Goal: Task Accomplishment & Management: Complete application form

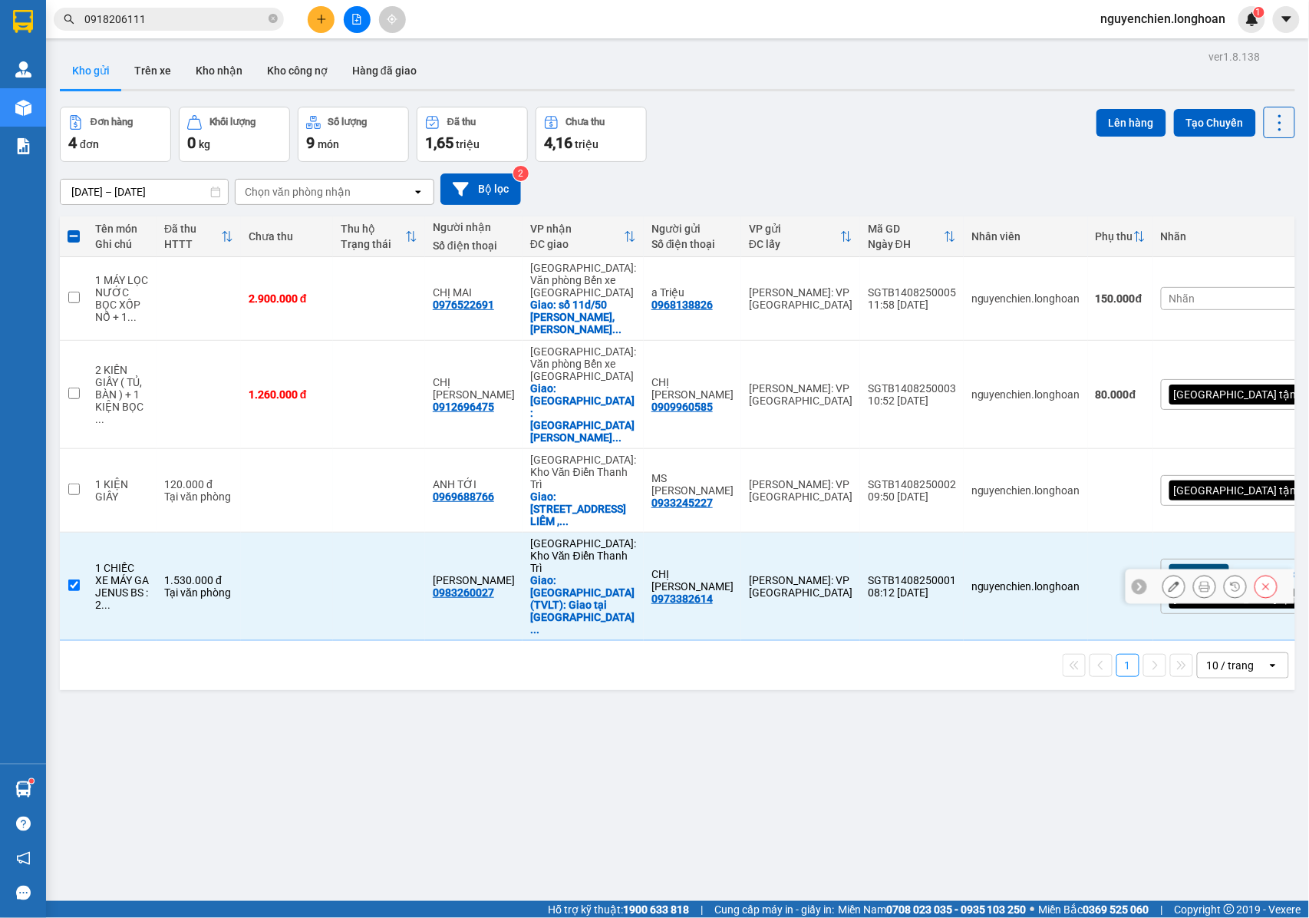
click at [74, 579] on input "checkbox" at bounding box center [74, 585] width 12 height 12
checkbox input "false"
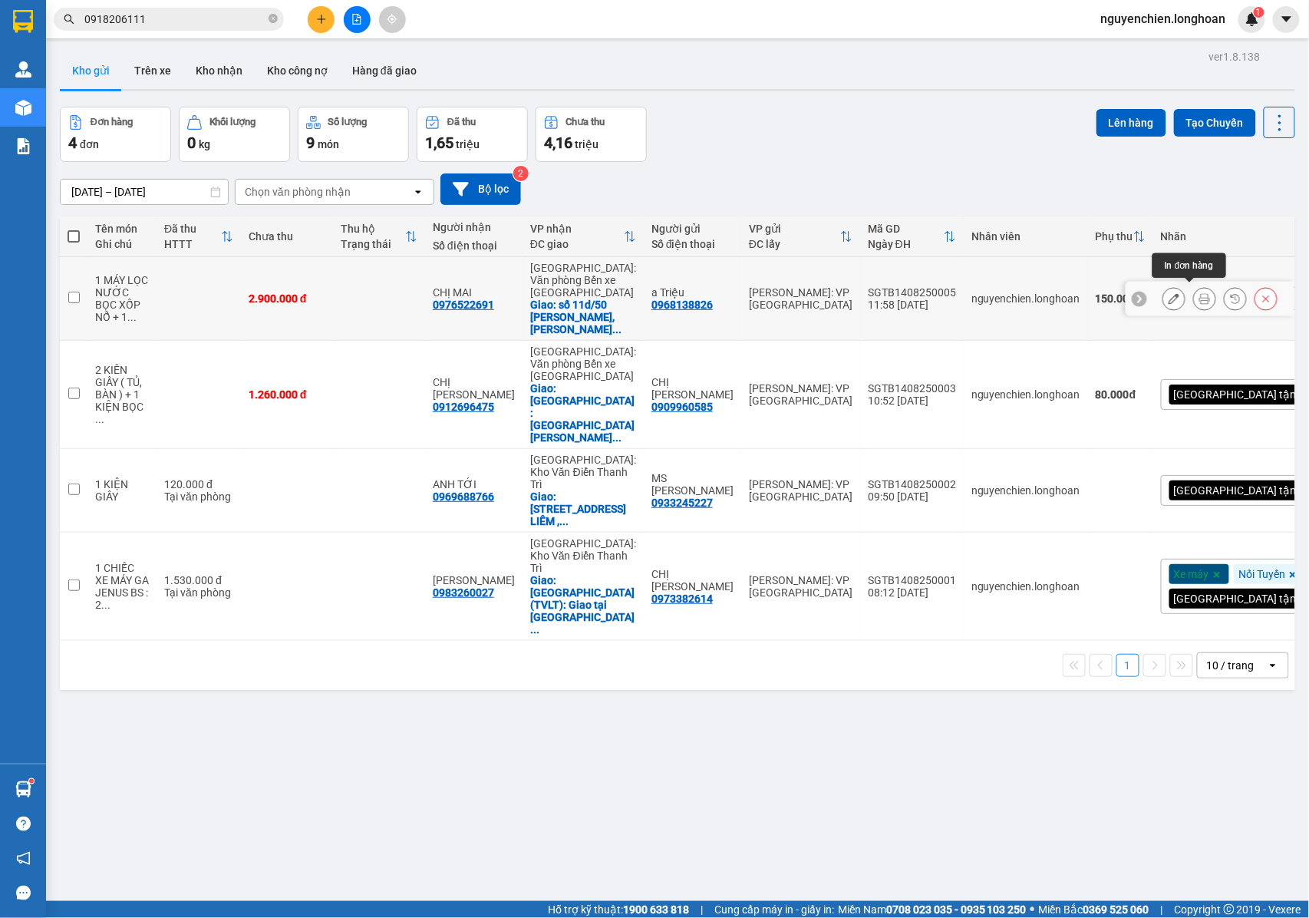
click at [1200, 293] on icon at bounding box center [1205, 298] width 11 height 11
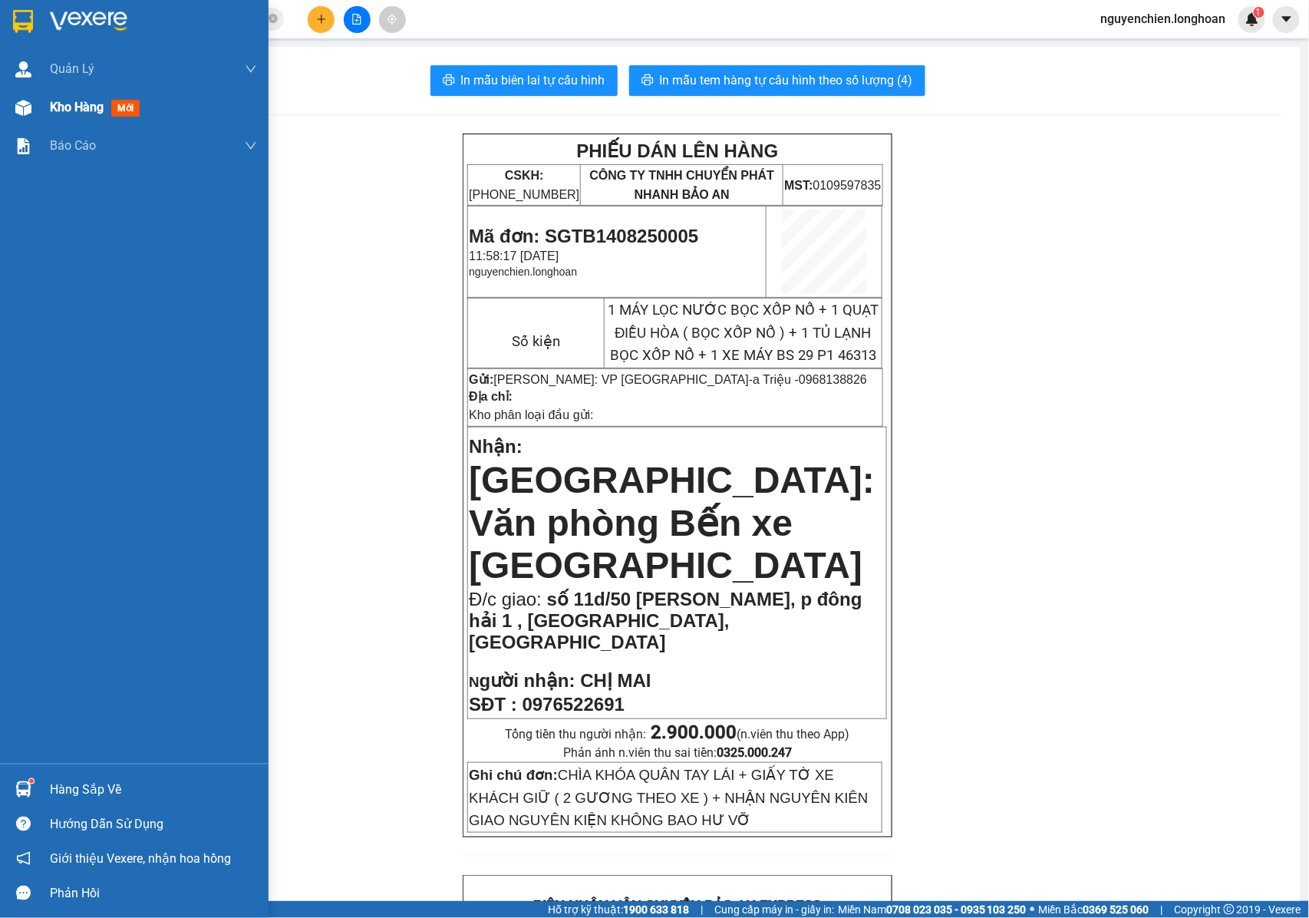
click at [18, 109] on img at bounding box center [23, 108] width 16 height 16
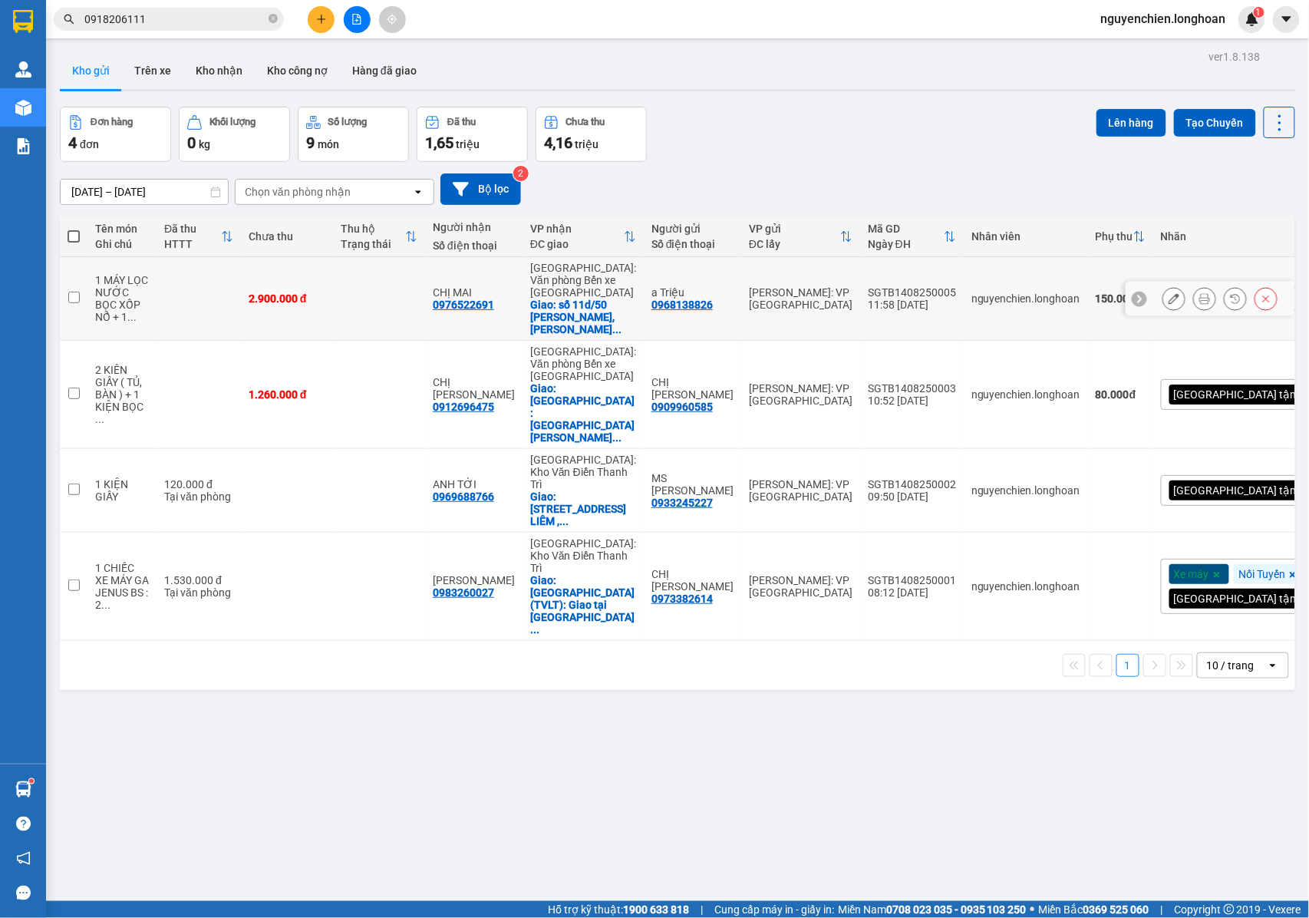
click at [1169, 296] on icon at bounding box center [1174, 298] width 11 height 11
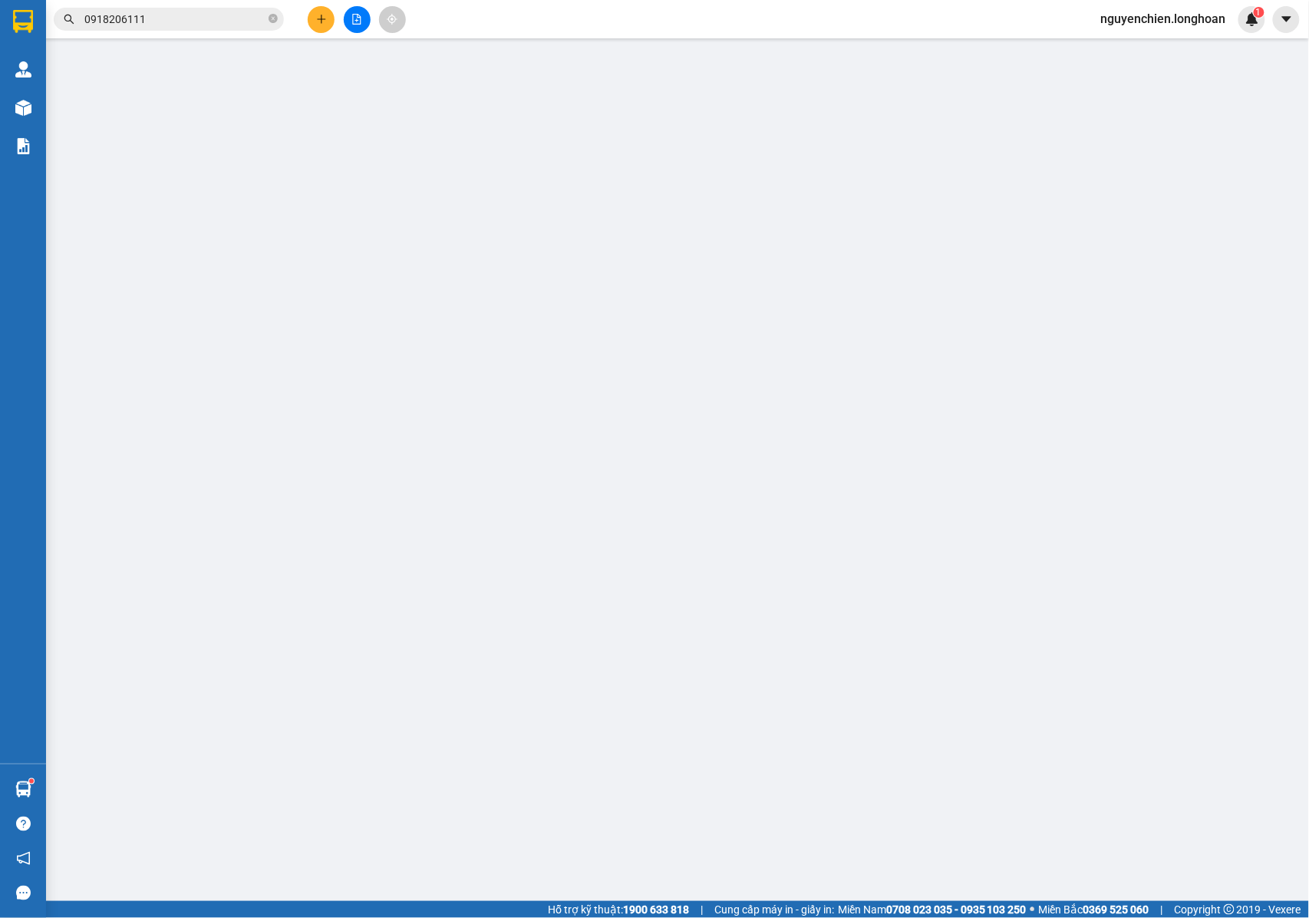
type input "0968138826"
type input "a Triệu"
type input "0976522691"
type input "CHỊ MAI"
checkbox input "true"
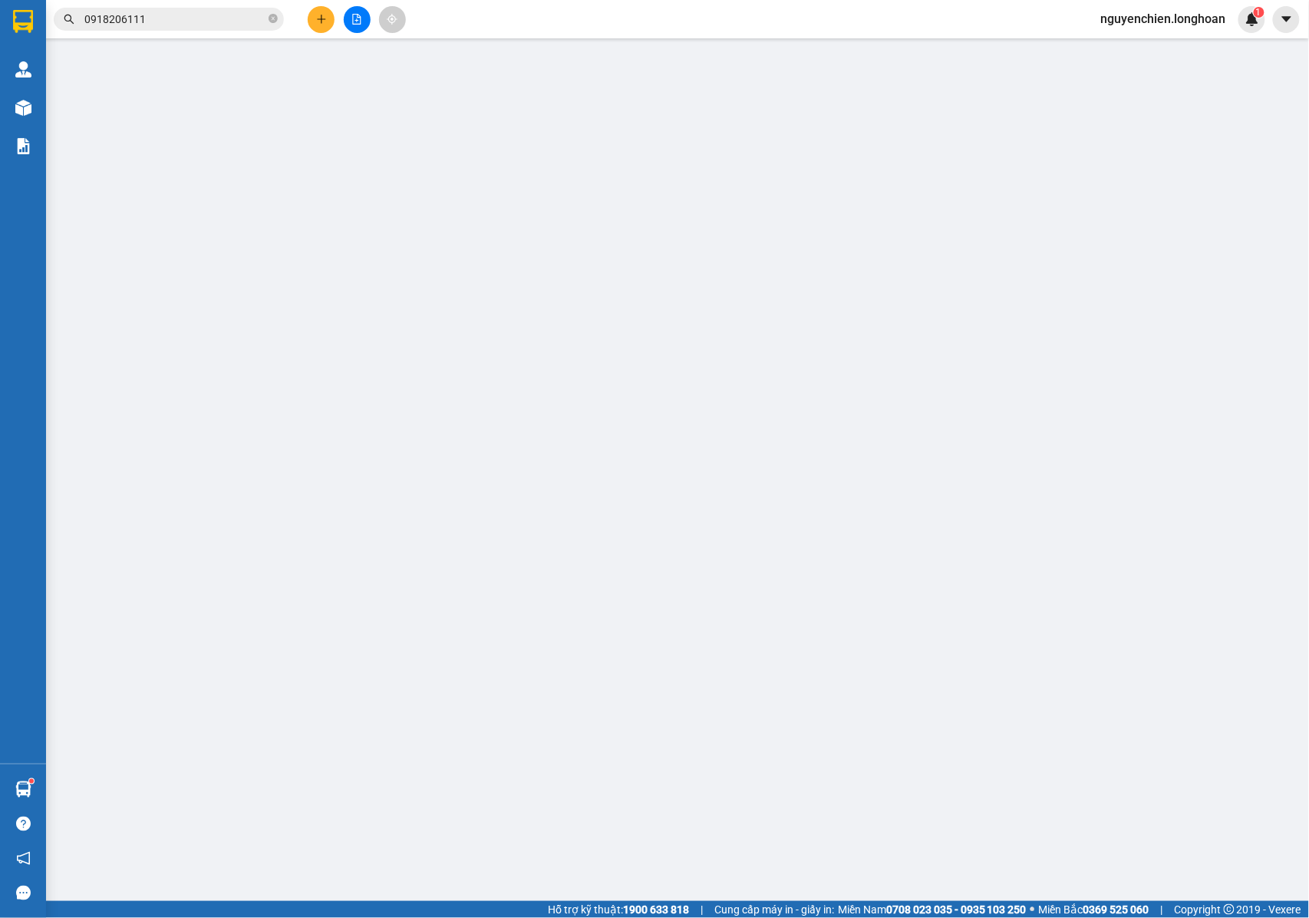
type input "số 11d/50 [PERSON_NAME], p đông hải 1 , [GEOGRAPHIC_DATA], [GEOGRAPHIC_DATA]"
type input "CHÌA KHÓA QUÂN TAY LÁI + GIẤY TỜ XE KHÁCH GIỮ ( 2 GƯƠNG THEO XE ) + NHẬN NGUYÊN…"
type input "2.900.000"
type input "150.000"
type input "2.900.000"
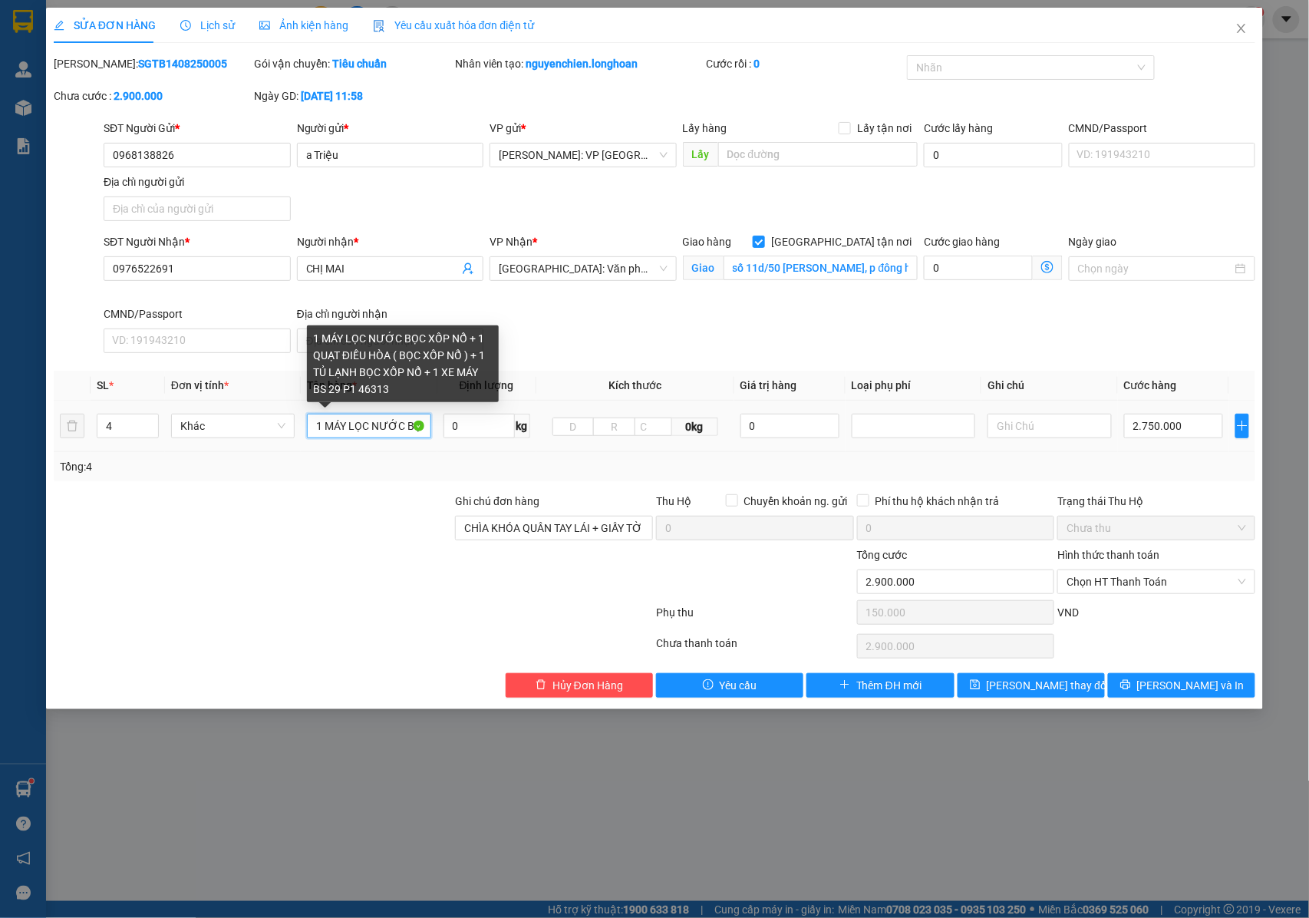
click at [365, 430] on input "1 MÁY LỌC NƯỚC BỌC XỐP NỔ + 1 QUẠT ĐIỀU HÒA ( BỌC XỐP NỔ ) + 1 TỦ LẠNH BỌC XỐP …" at bounding box center [369, 426] width 124 height 25
click at [394, 428] on input "1 MÁY LỌC NƯỚC BỌC XỐP ĐÓNG THÙNG GIẤY NỔ + 1 QUẠT ĐIỀU HÒA ( BỌC XỐP NỔ ) + 1 …" at bounding box center [369, 426] width 124 height 25
drag, startPoint x: 361, startPoint y: 428, endPoint x: 375, endPoint y: 430, distance: 14.8
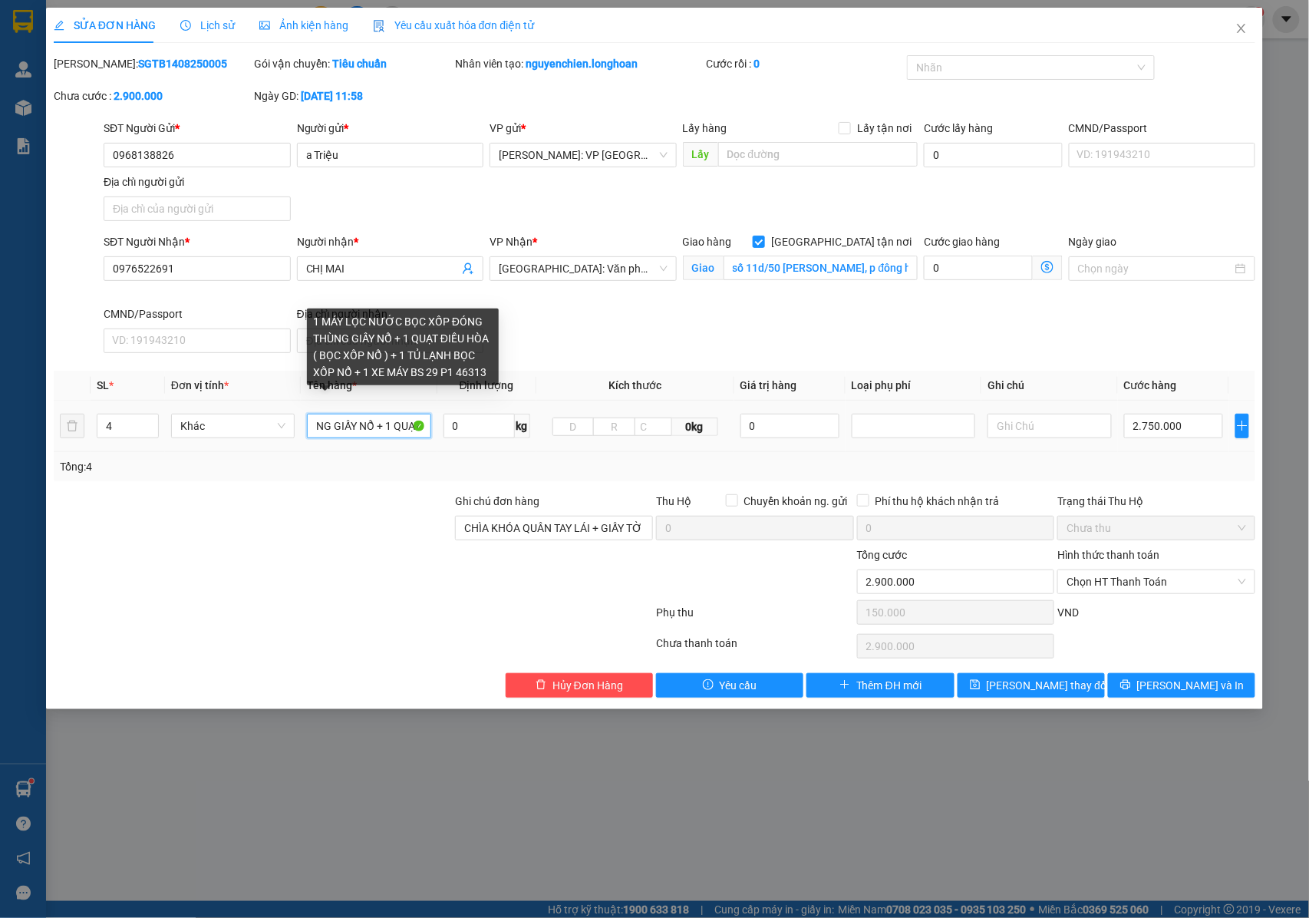
click at [375, 430] on input "1 MÁY LỌC NƯỚC BỌC XỐP ĐÓNG THÙNG GIẤY NỔ + 1 QUẠT ĐIỀU HÒA ( BỌC XỐP NỔ ) + 1 …" at bounding box center [369, 426] width 124 height 25
click at [388, 431] on input "1 MÁY LỌC NƯỚC BỌC XỐP ĐÓNG THÙNG GIẤY + 1 QUẠT ĐIỀU HÒA ( BỌC XỐP NỔ ) + 1 TỦ …" at bounding box center [369, 426] width 124 height 25
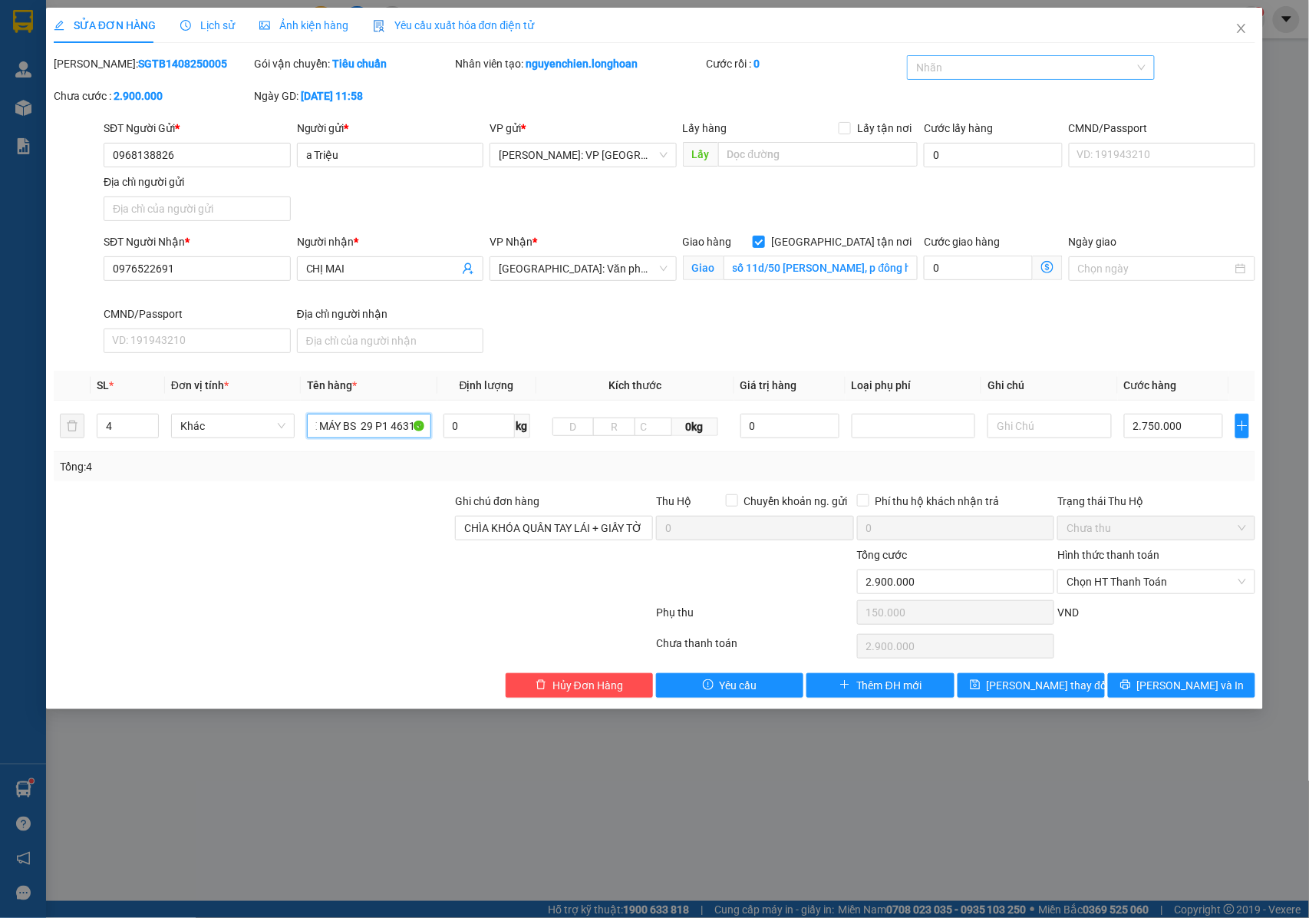
click at [966, 62] on div at bounding box center [1023, 67] width 225 height 18
type input "1 MÁY LỌC NƯỚC BỌC XỐP ĐÓNG THÙNG GIẤY + 1 QUẠT ĐIỀU HÒA ( BỌC XỐP NỔ ) + 1 TỦ …"
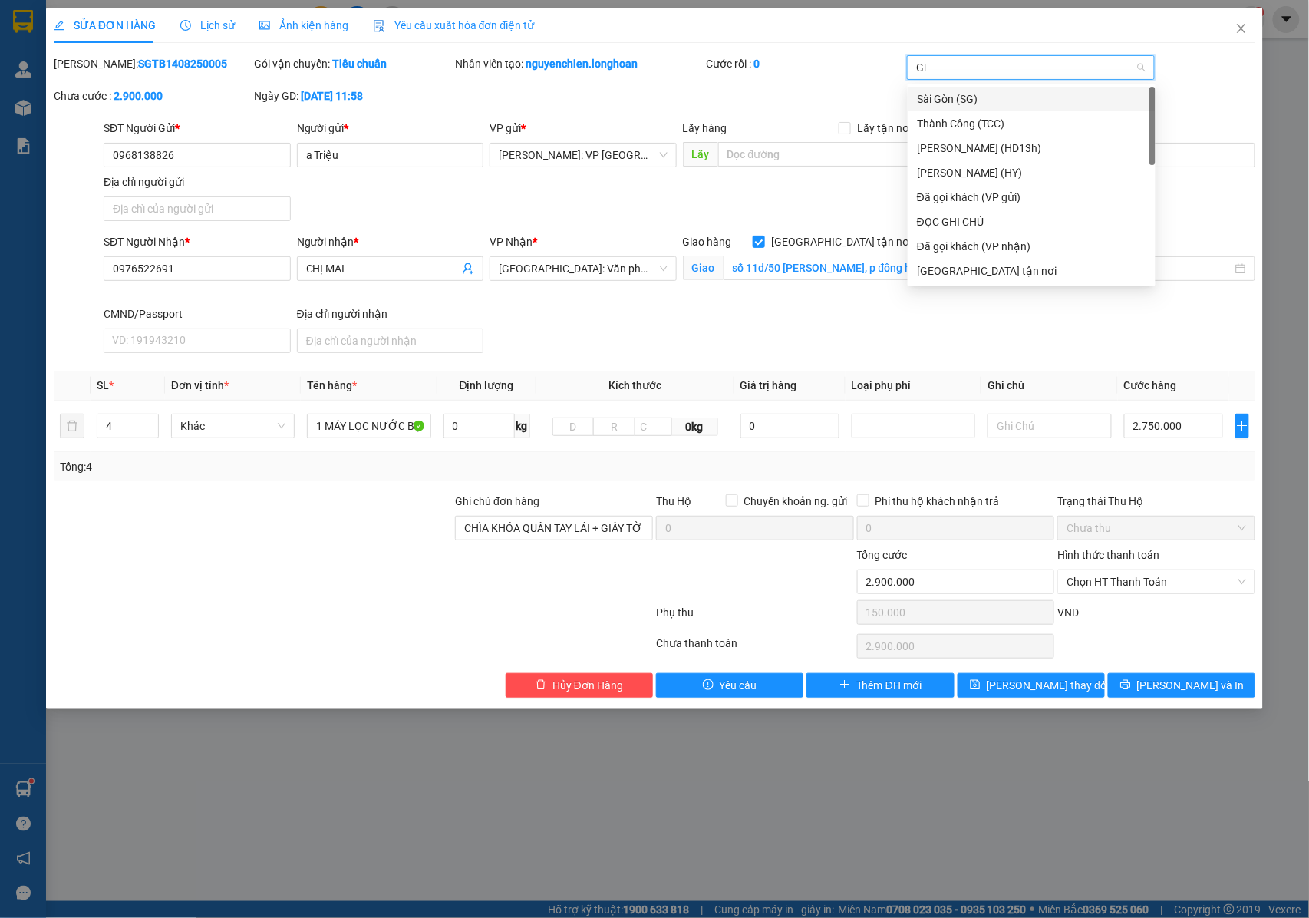
type input "GIAO"
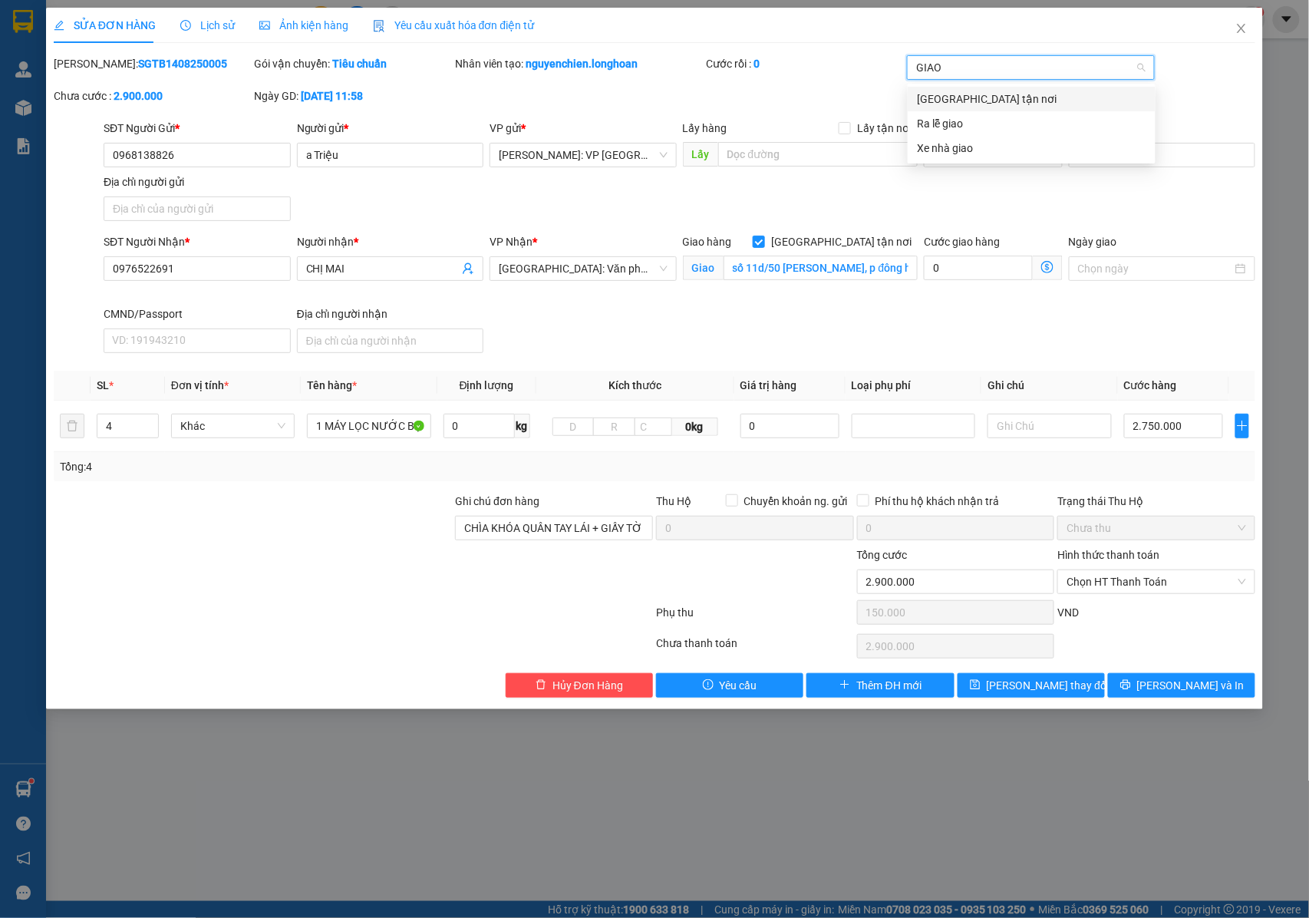
click at [952, 96] on div "[GEOGRAPHIC_DATA] tận nơi" at bounding box center [1031, 99] width 229 height 17
type input "XE MAY"
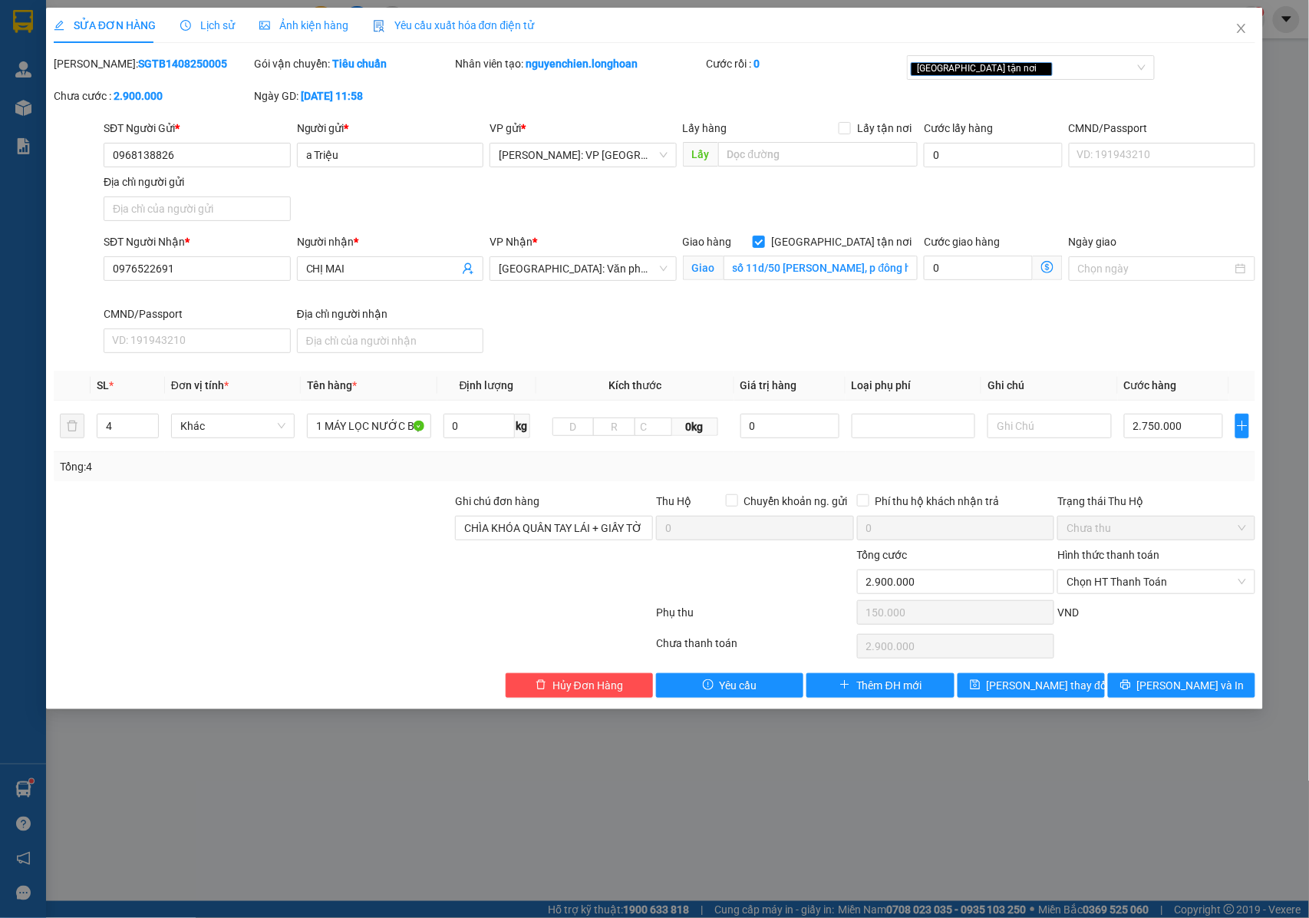
click at [1005, 86] on body "Kết quả tìm kiếm ( 2 ) Bộ lọc Mã ĐH Trạng thái Món hàng Thu hộ Tổng cước Chưa c…" at bounding box center [654, 459] width 1309 height 918
drag, startPoint x: 1022, startPoint y: 38, endPoint x: 1020, endPoint y: 57, distance: 18.6
click at [1022, 40] on div "SỬA ĐƠN HÀNG Lịch sử Ảnh kiện hàng Yêu cầu xuất hóa đơn điện tử" at bounding box center [655, 25] width 1203 height 35
click at [1020, 58] on div "[GEOGRAPHIC_DATA] tận nơi" at bounding box center [1023, 67] width 225 height 18
type input "Z"
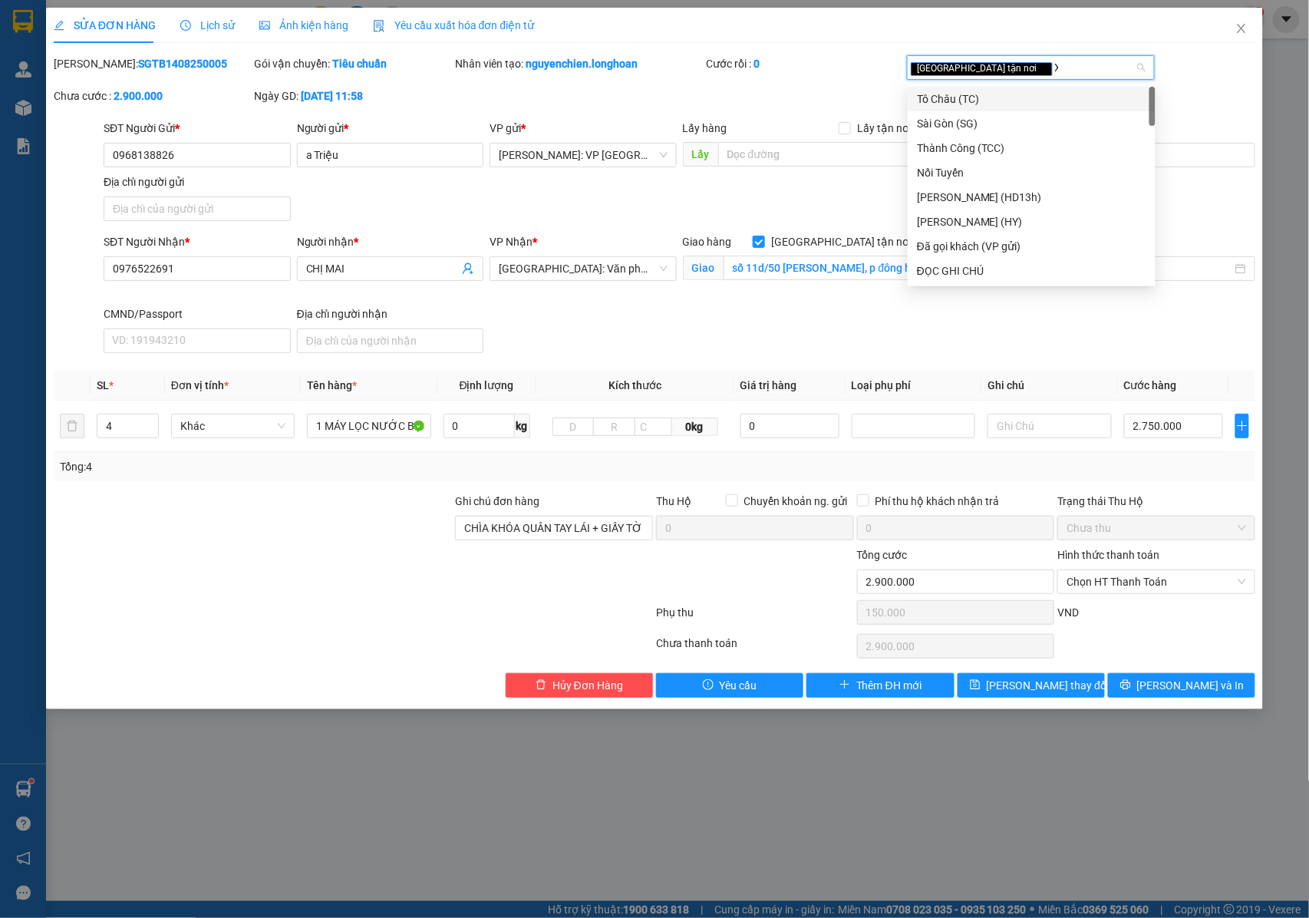
type input "XE"
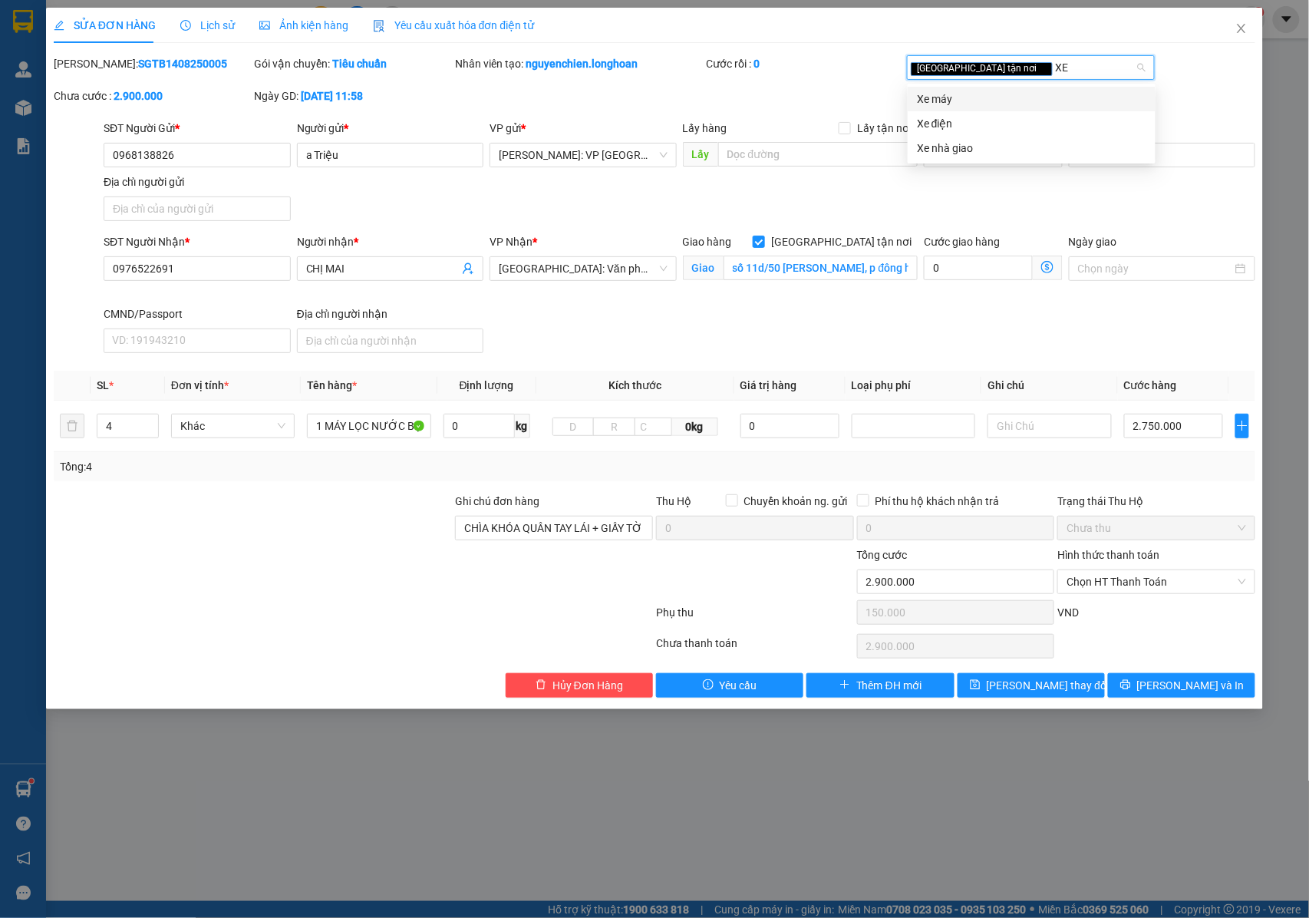
click at [970, 92] on div "Xe máy" at bounding box center [1031, 99] width 229 height 17
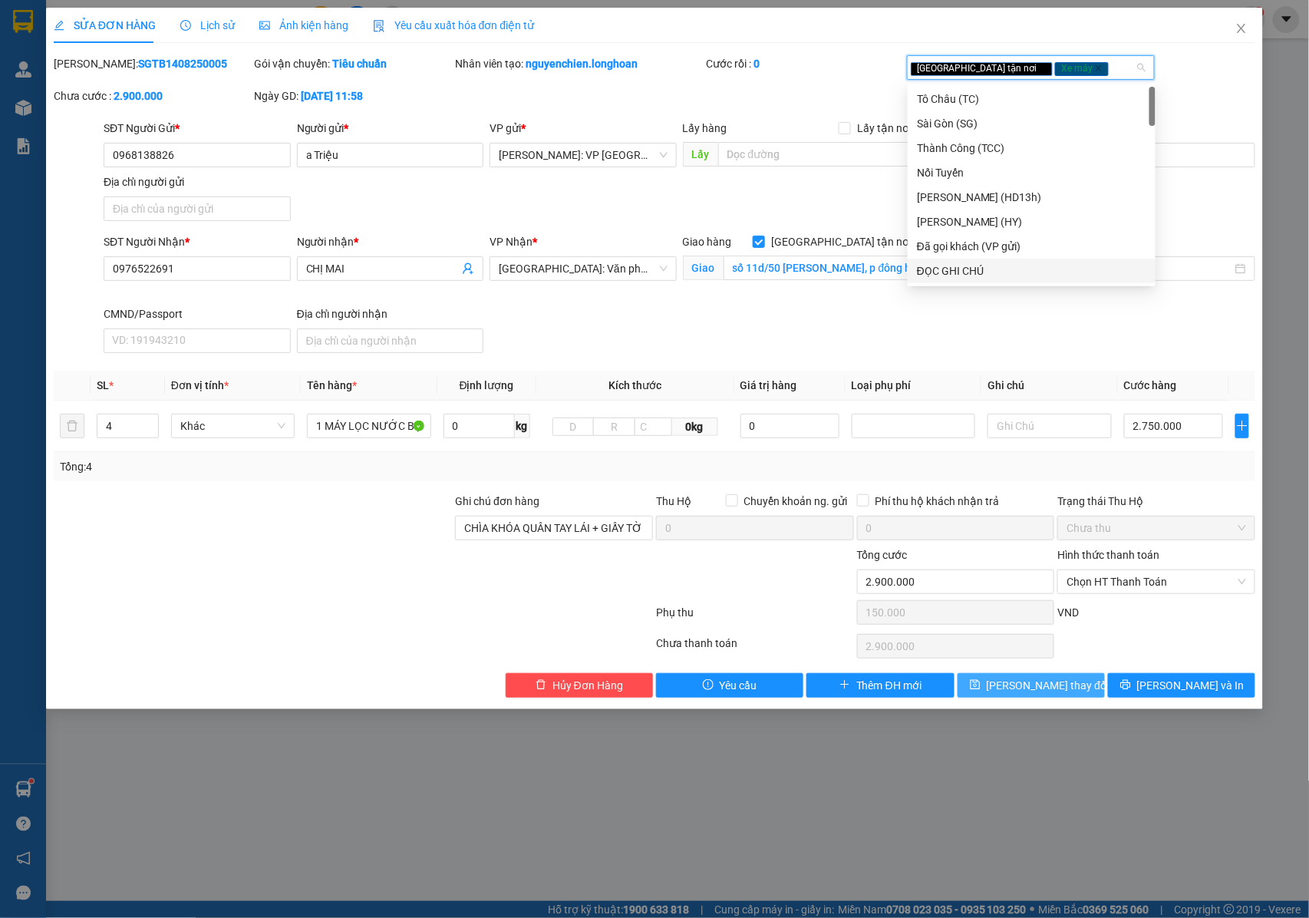
click at [1045, 698] on button "[PERSON_NAME] thay đổi" at bounding box center [1031, 685] width 147 height 25
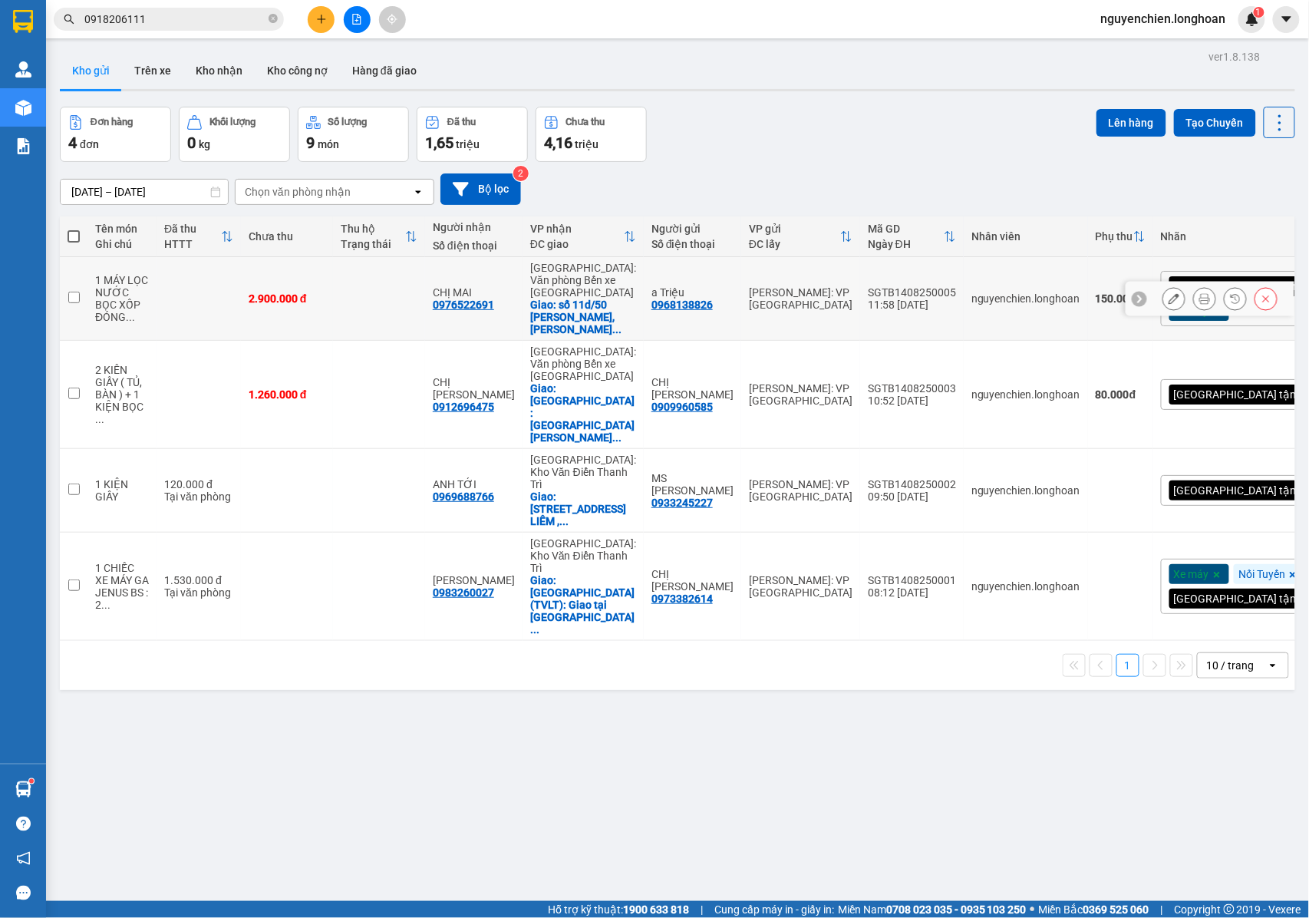
click at [1200, 293] on icon at bounding box center [1205, 298] width 11 height 11
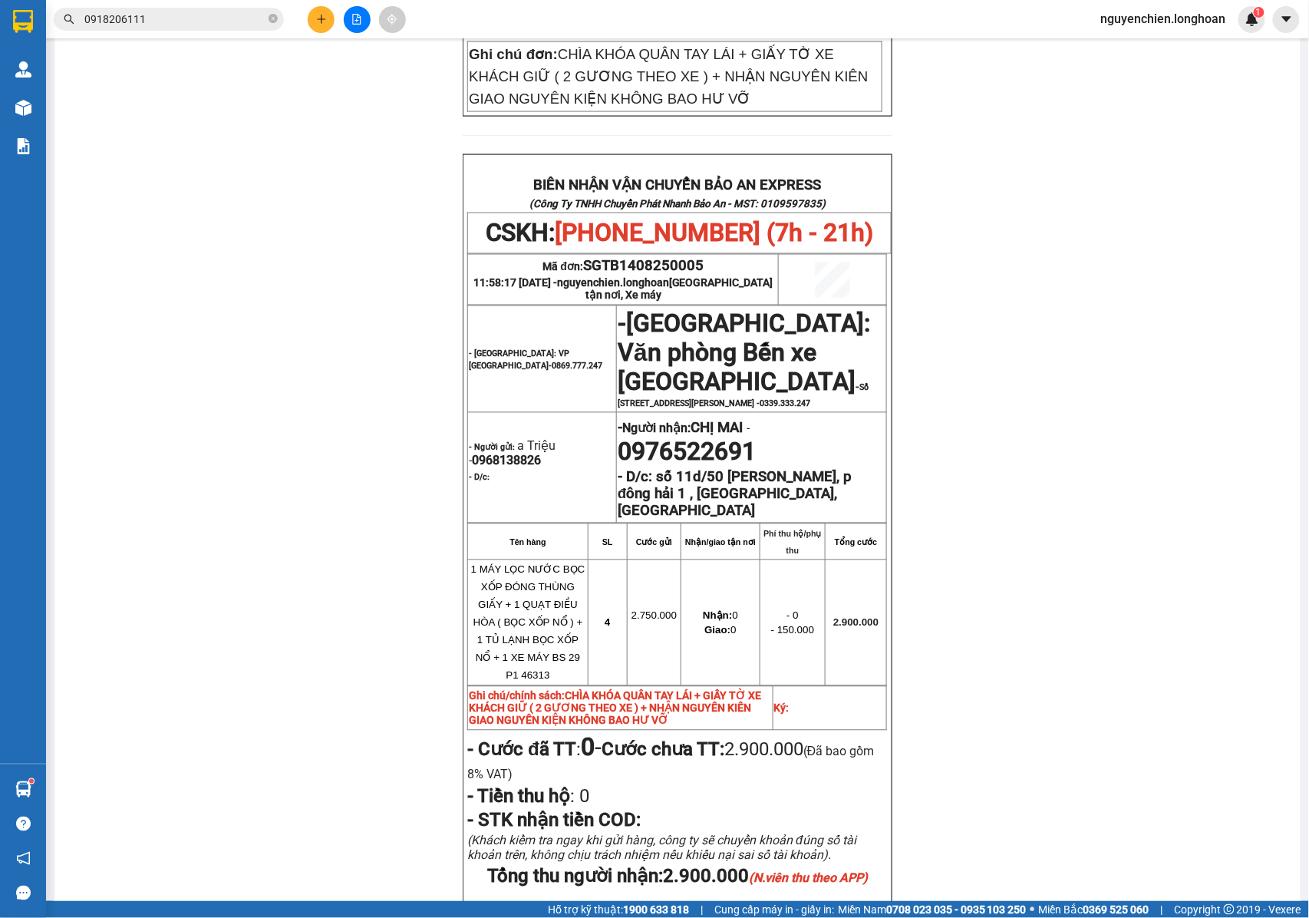
scroll to position [743, 0]
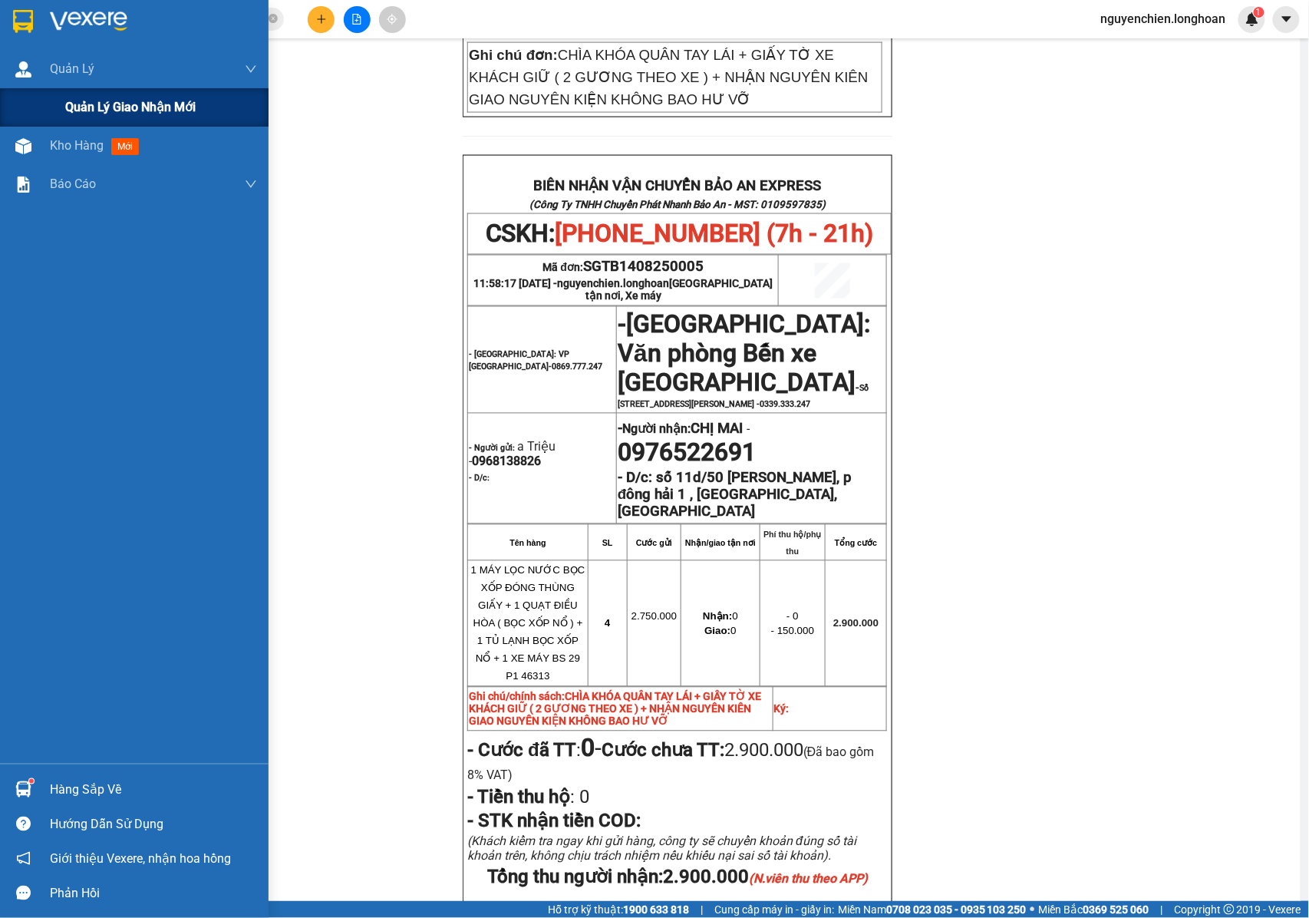
click at [47, 124] on div "Quản lý giao nhận mới" at bounding box center [134, 107] width 269 height 38
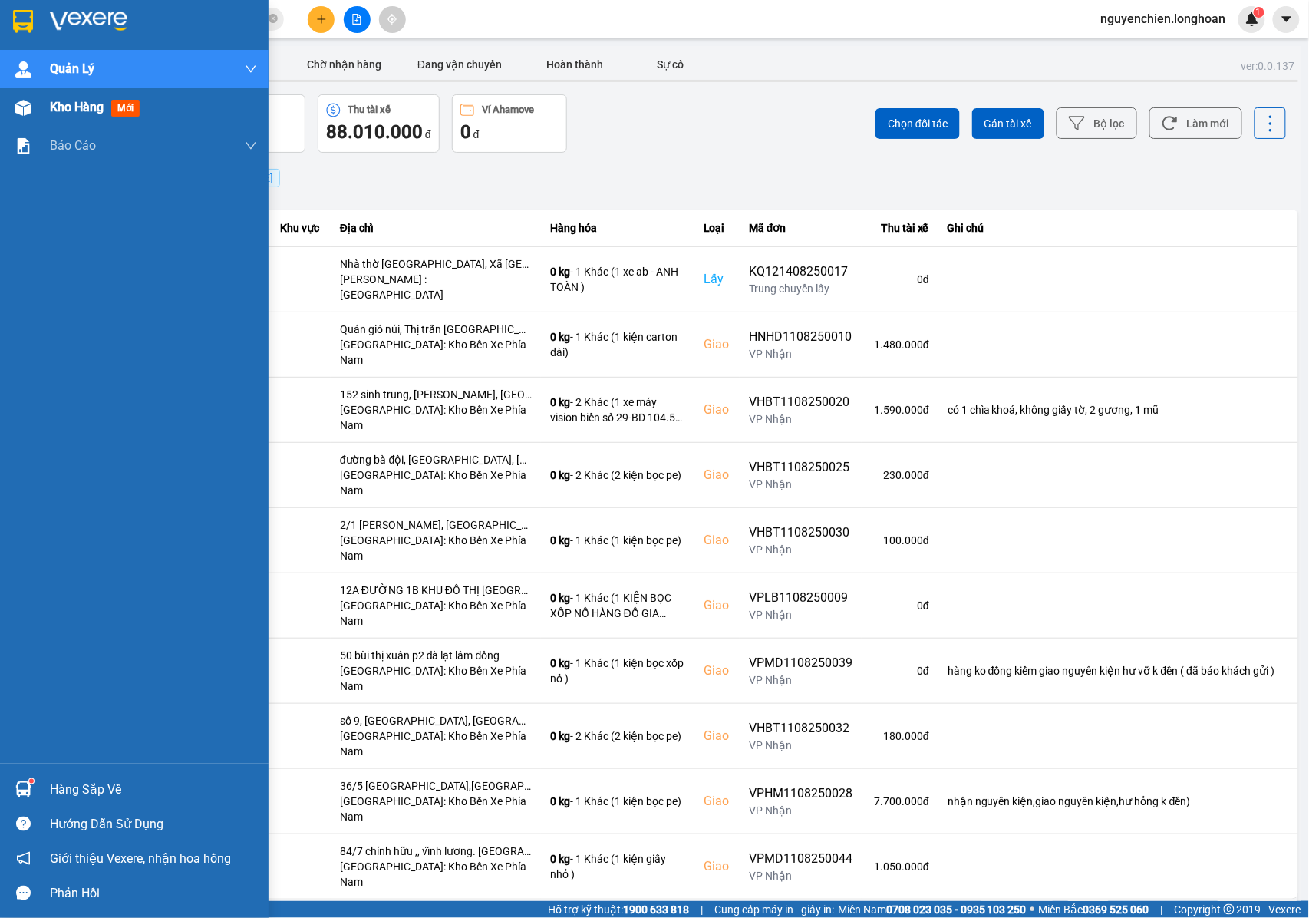
click at [19, 102] on img at bounding box center [23, 108] width 16 height 16
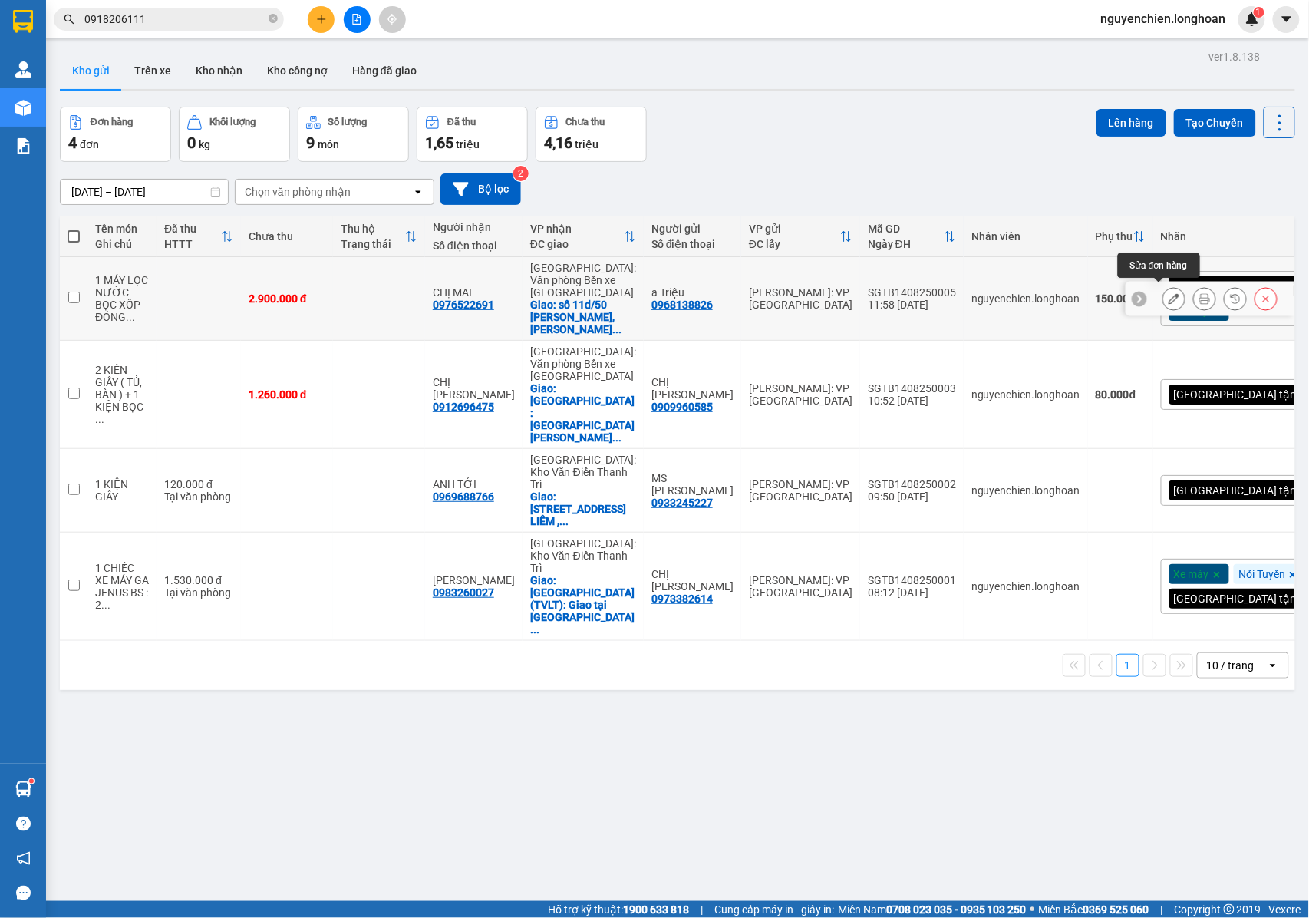
click at [1169, 298] on icon at bounding box center [1174, 298] width 11 height 11
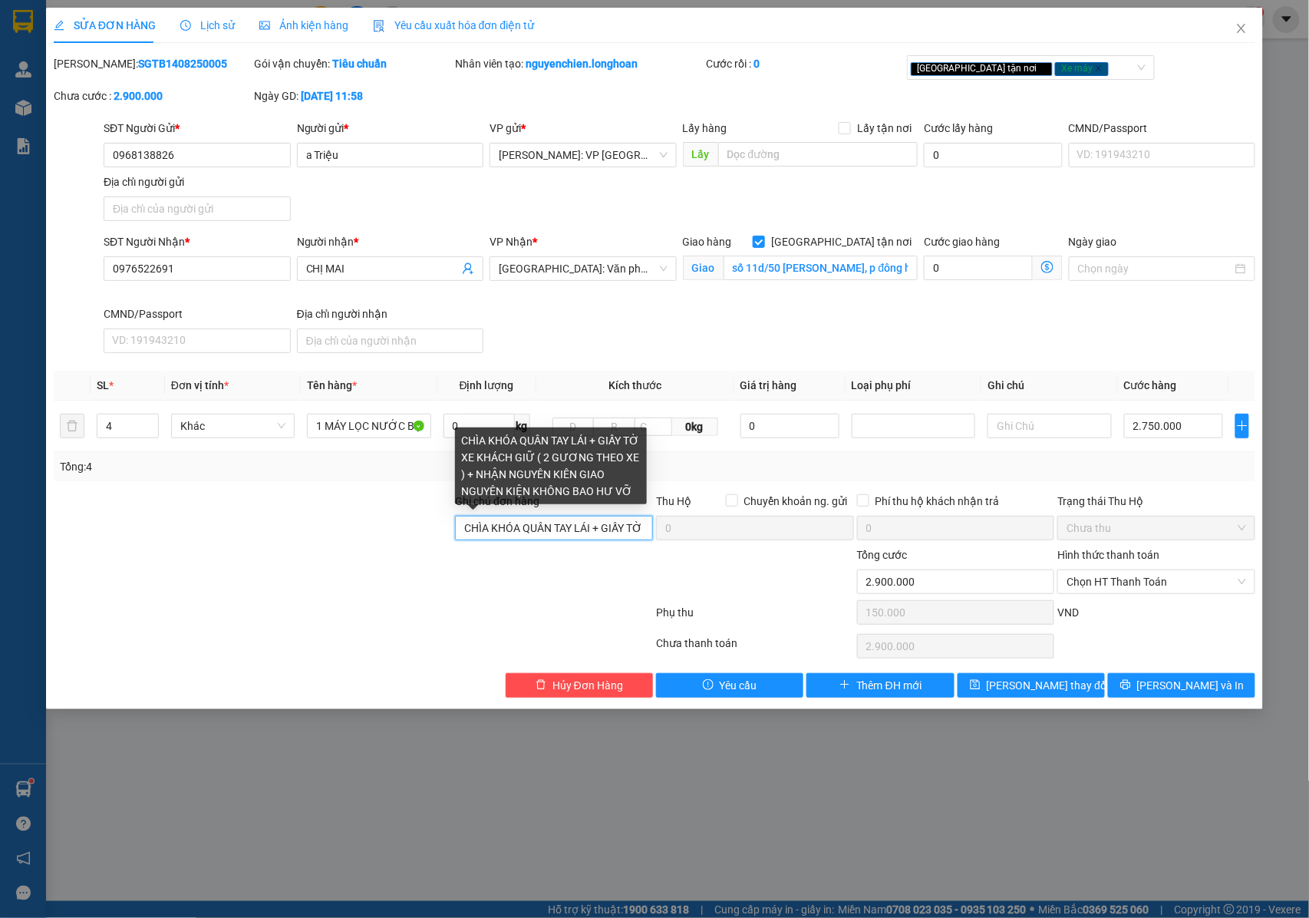
click at [550, 530] on input "CHÌA KHÓA QUÂN TAY LÁI + GIẤY TỜ XE KHÁCH GIỮ ( 2 GƯƠNG THEO XE ) + NHẬN NGUYÊN…" at bounding box center [554, 528] width 198 height 25
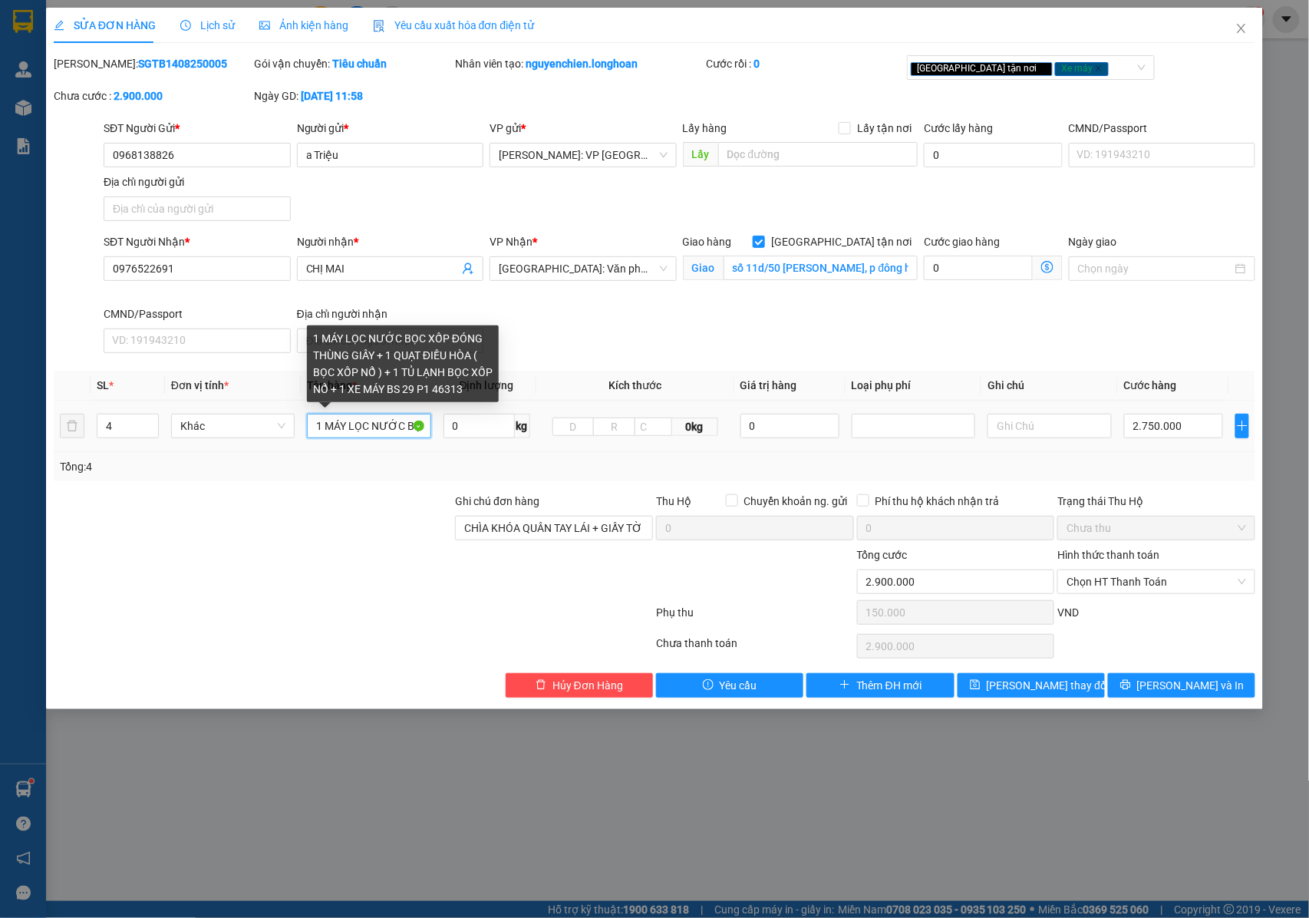
click at [376, 428] on input "1 MÁY LỌC NƯỚC BỌC XỐP ĐÓNG THÙNG GIẤY + 1 QUẠT ĐIỀU HÒA ( BỌC XỐP NỔ ) + 1 TỦ …" at bounding box center [369, 426] width 124 height 25
click at [348, 431] on input "1 MÁY LỌC NƯỚC BỌC XỐP ĐÓNG THÙNG GIẤY + 1 QUẠT ĐIỀU HÒA ( BỌC XỐP NỔ ) + 1 TỦ …" at bounding box center [369, 426] width 124 height 25
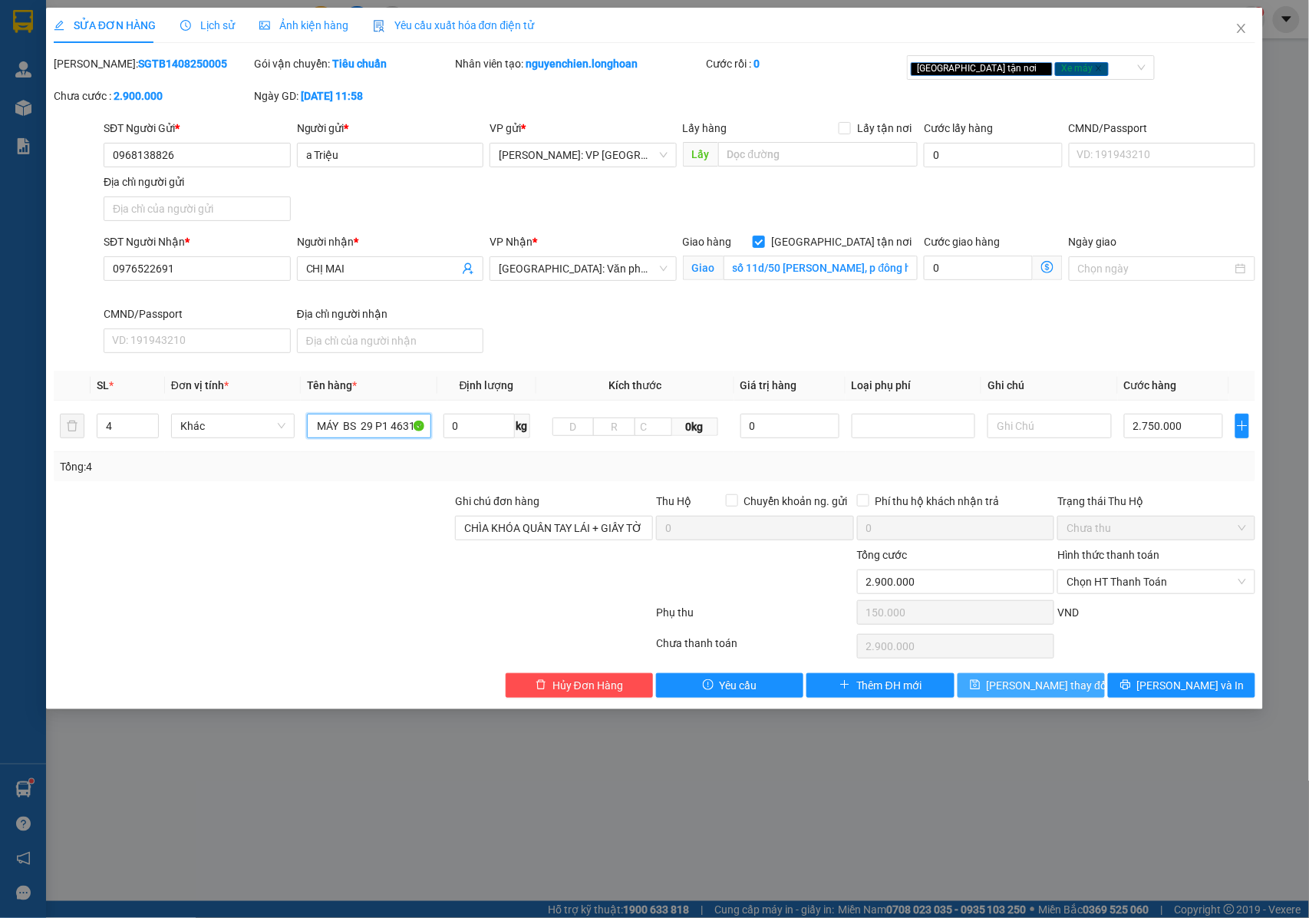
type input "1 MÁY LỌC NƯỚC BỌC XỐP ĐÓNG THÙNG GIẤY + 1 QUẠT ĐIỀU HÒA ( BỌC XỐP NỔ ) + 1 TỦ …"
click at [1038, 692] on span "[PERSON_NAME] thay đổi" at bounding box center [1048, 685] width 123 height 17
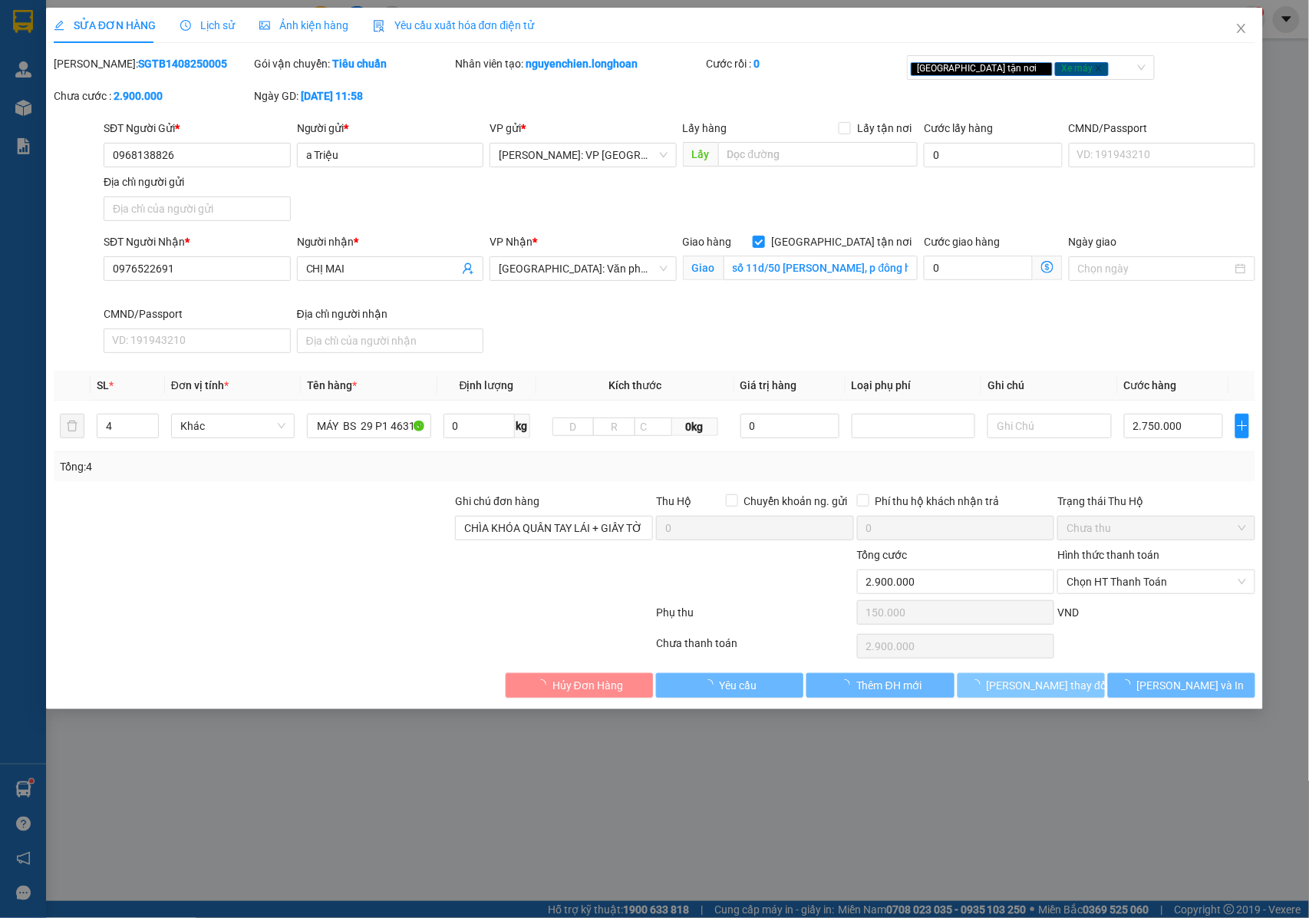
scroll to position [0, 0]
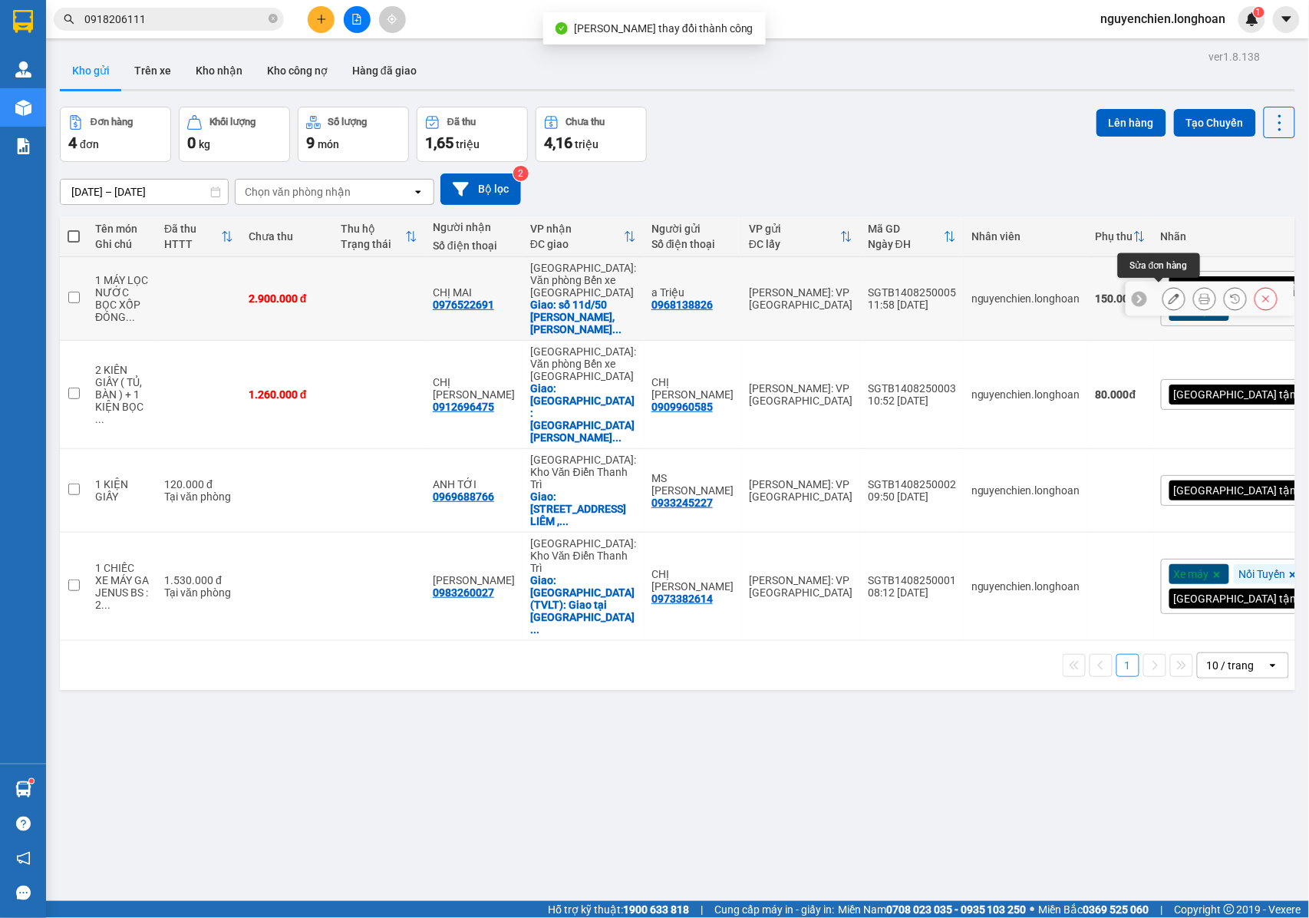
click at [1164, 296] on button at bounding box center [1174, 299] width 21 height 27
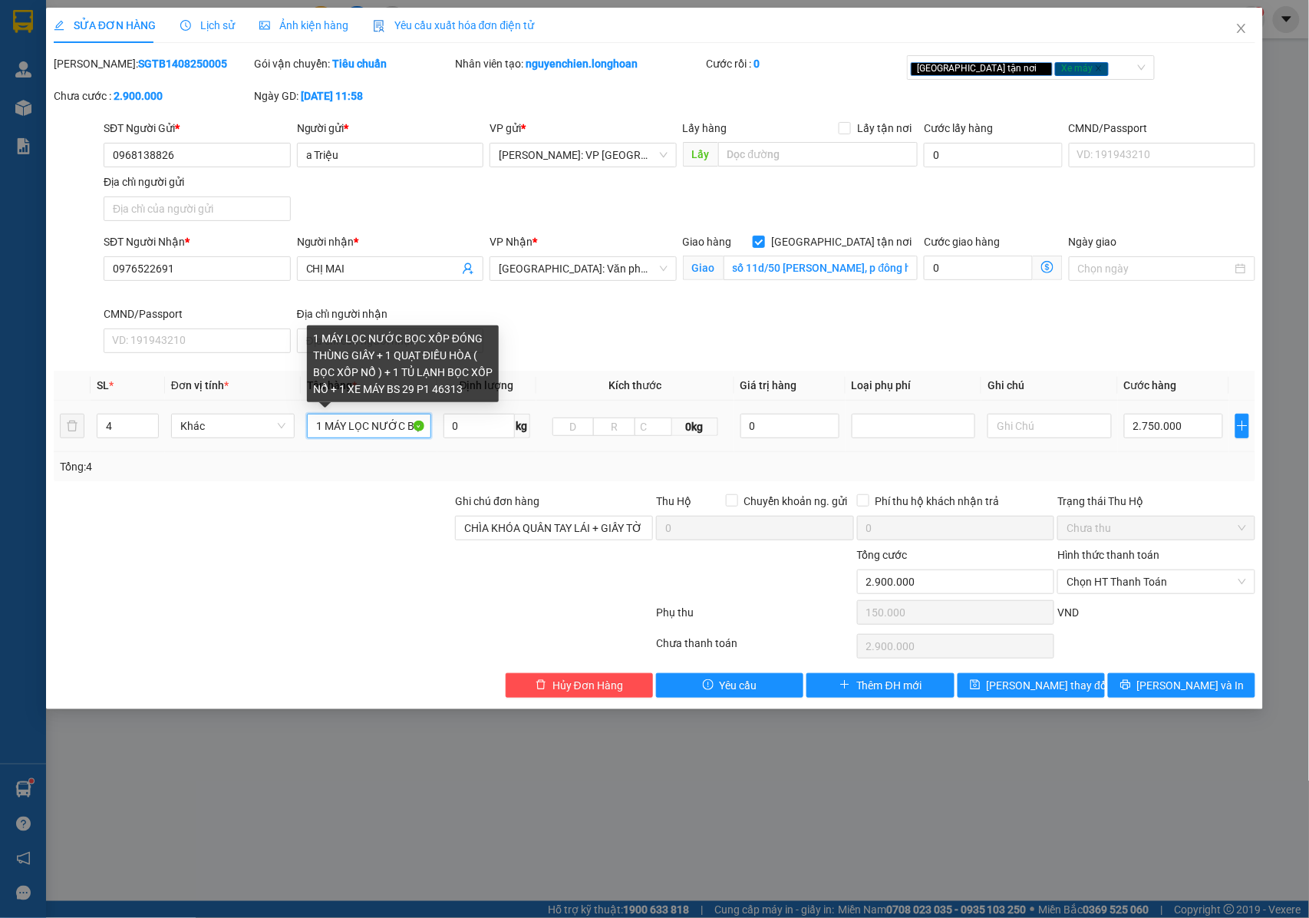
click at [391, 427] on input "1 MÁY LỌC NƯỚC BỌC XỐP ĐÓNG THÙNG GIẤY + 1 QUẠT ĐIỀU HÒA ( BỌC XỐP NỔ ) + 1 TỦ …" at bounding box center [369, 426] width 124 height 25
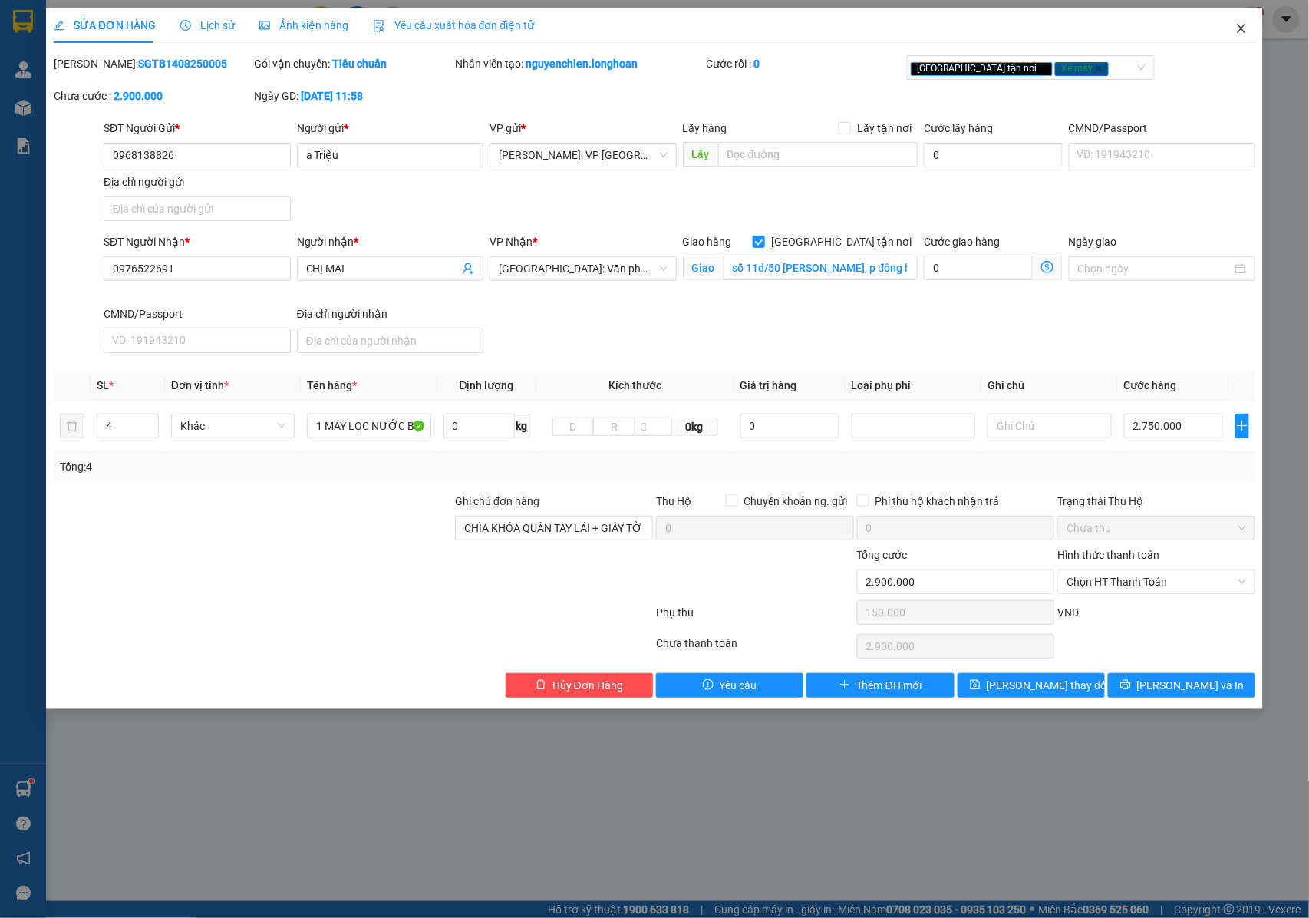
click at [1242, 32] on icon "close" at bounding box center [1242, 28] width 12 height 12
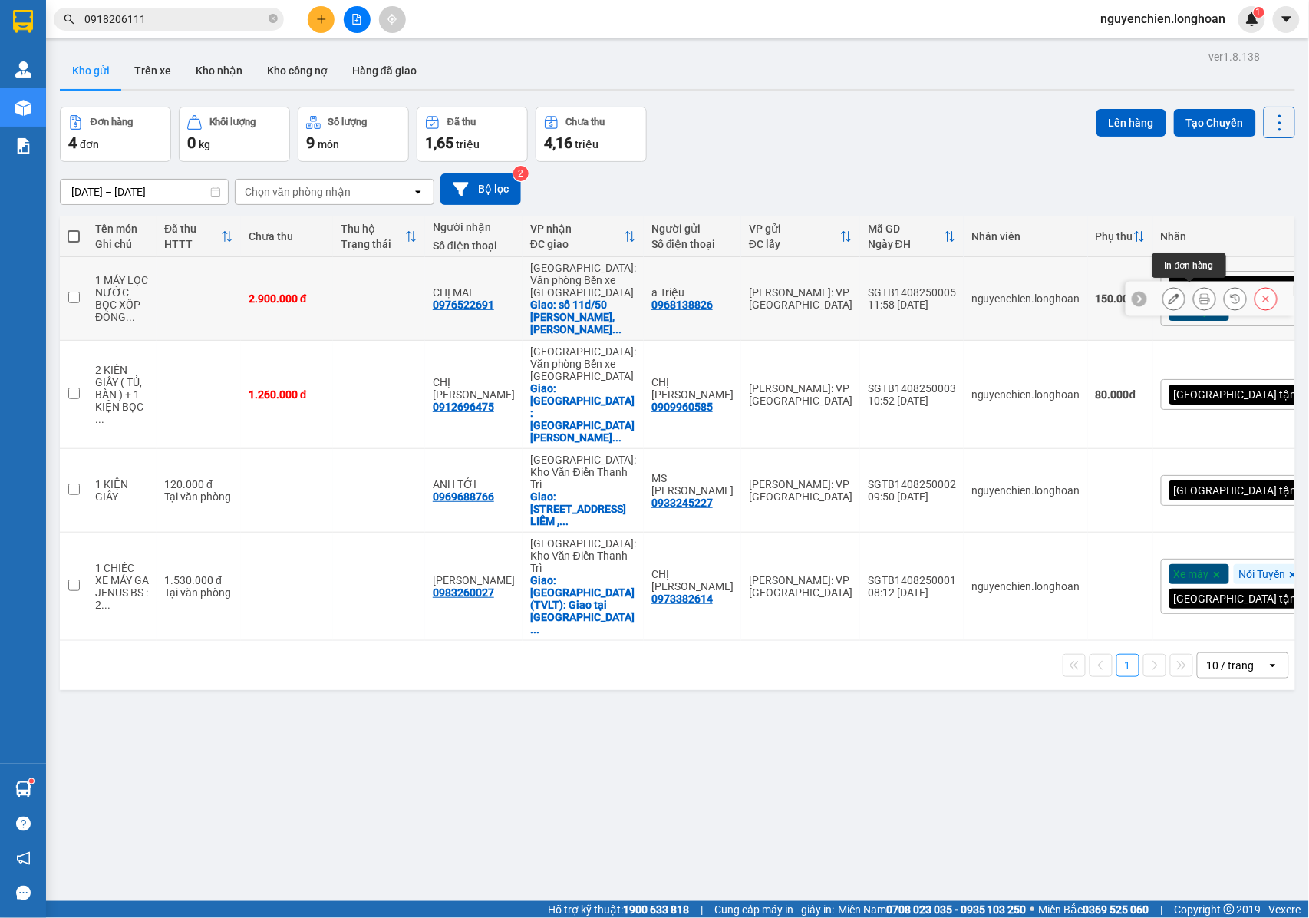
click at [1200, 298] on icon at bounding box center [1205, 298] width 11 height 11
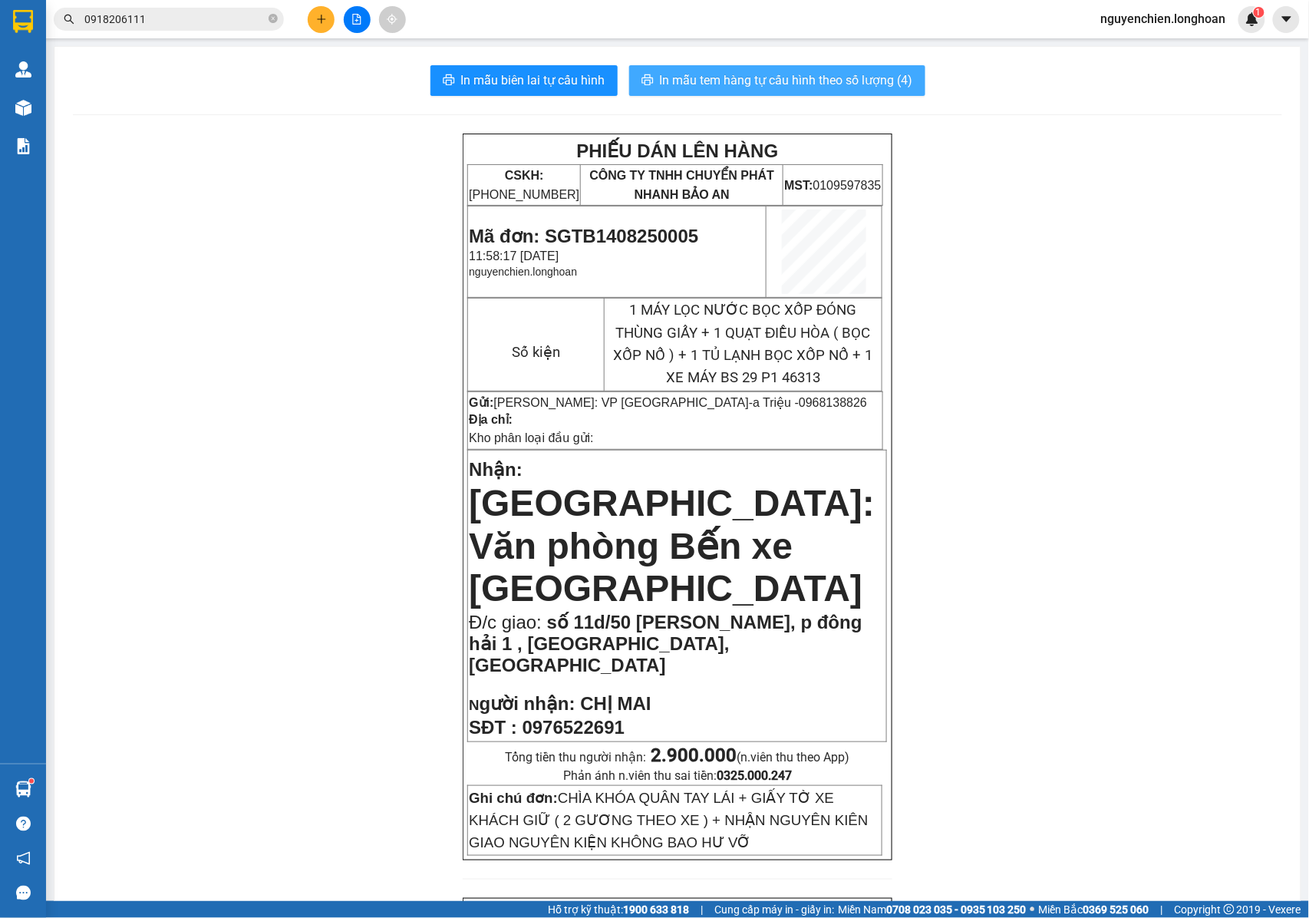
click at [735, 78] on span "In mẫu tem hàng tự cấu hình theo số lượng (4)" at bounding box center [786, 80] width 253 height 19
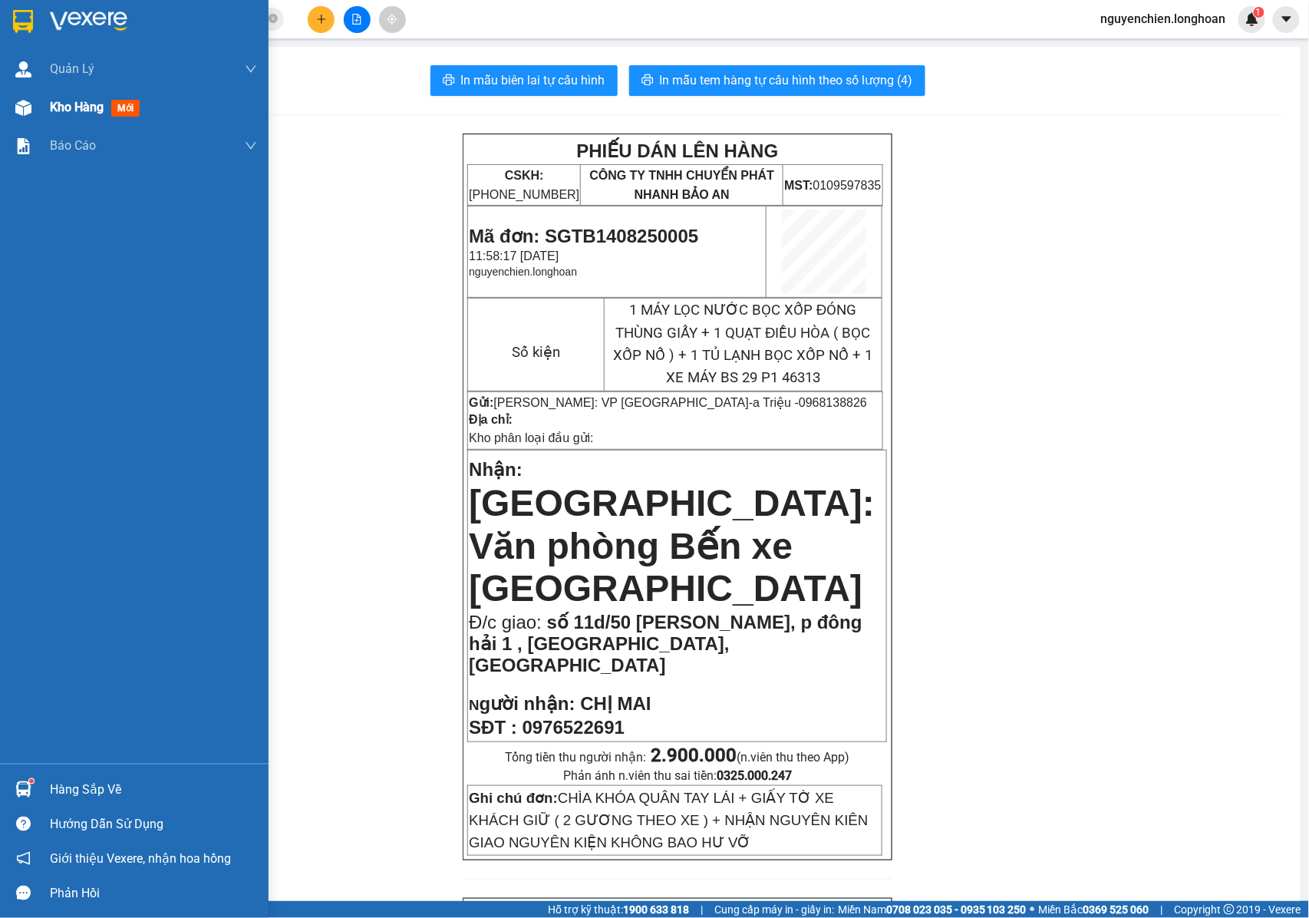
click at [25, 111] on img at bounding box center [23, 108] width 16 height 16
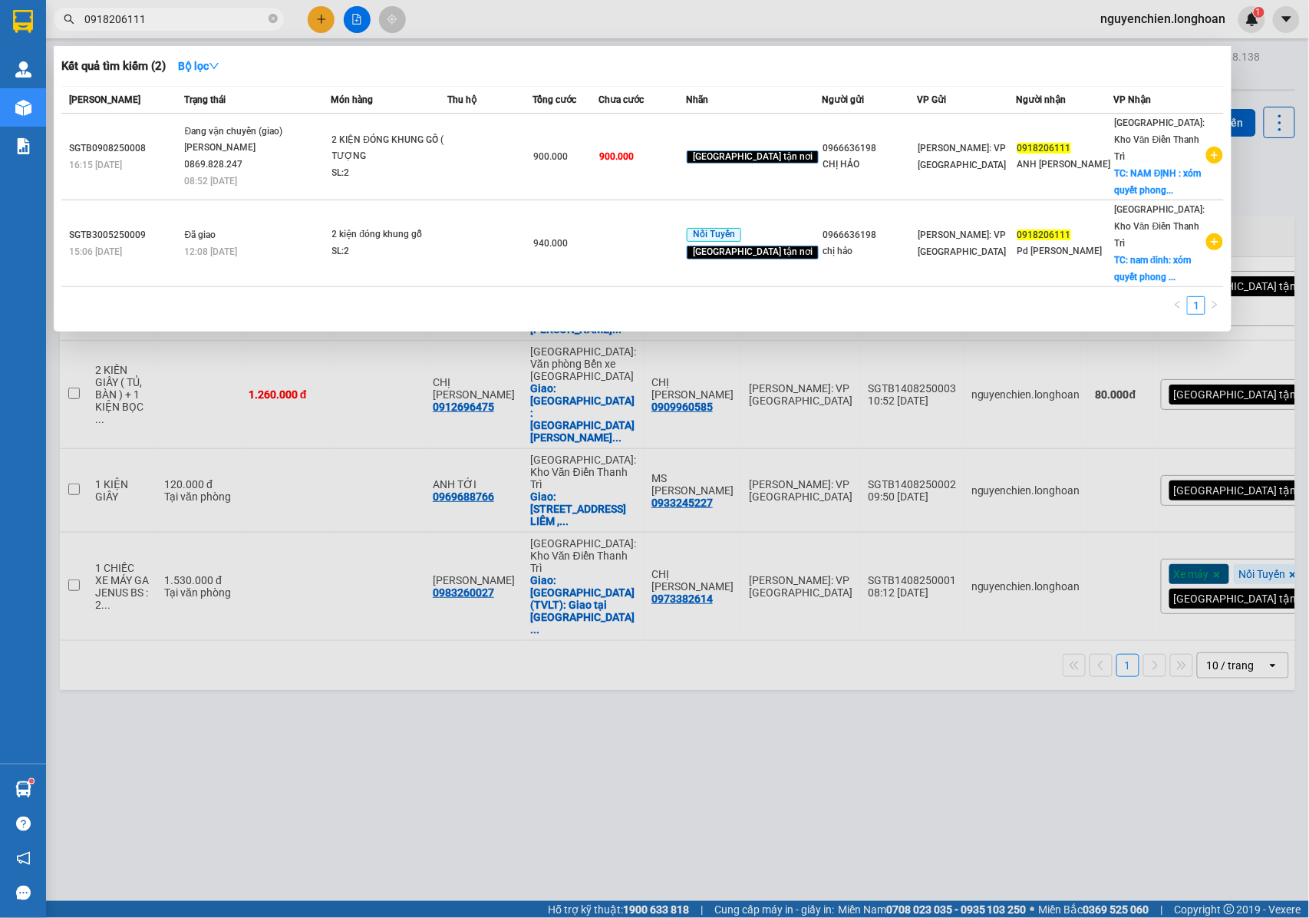
click at [183, 28] on span "0918206111" at bounding box center [169, 19] width 230 height 23
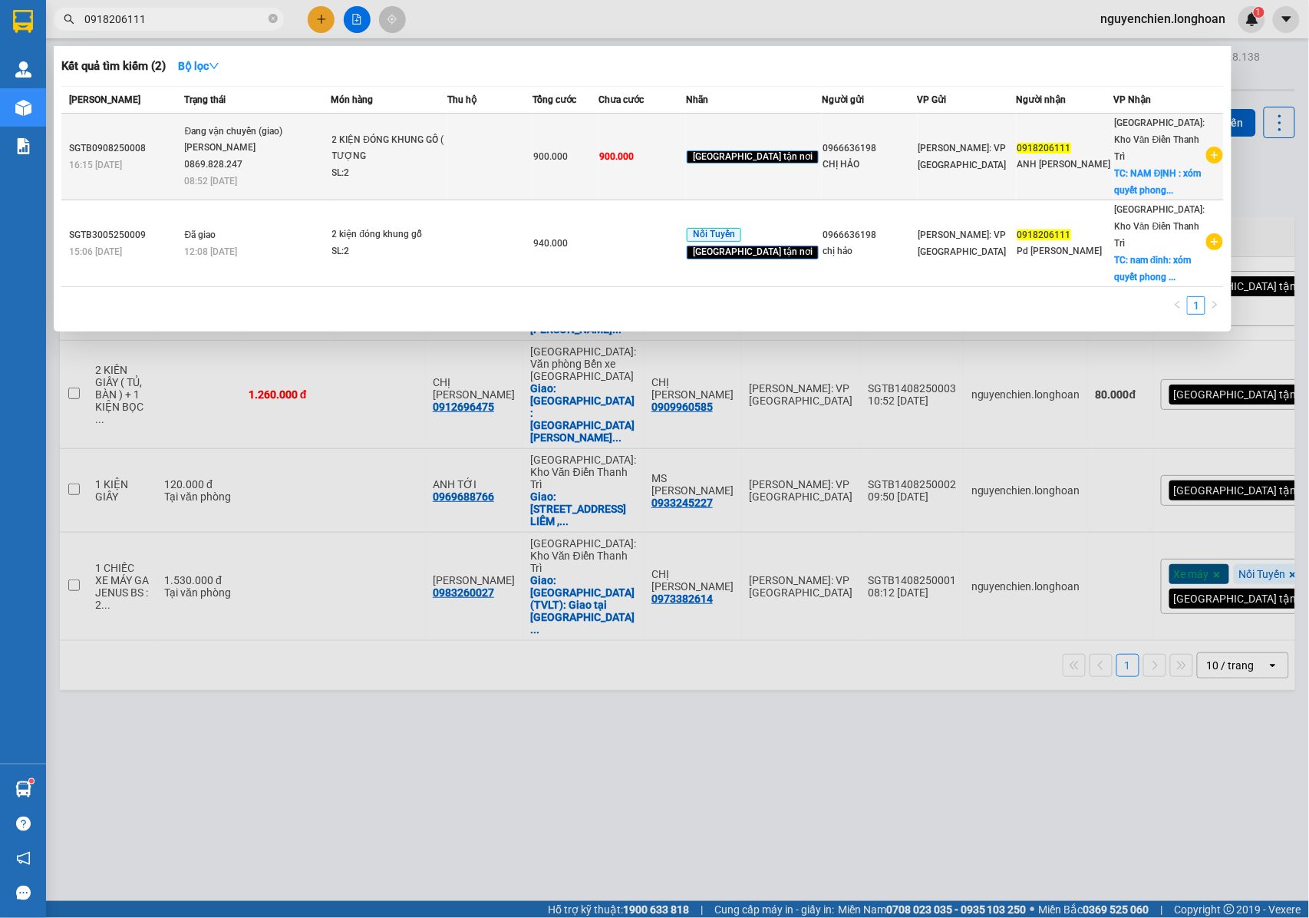
click at [262, 132] on div "Đang vận chuyển (giao)" at bounding box center [242, 132] width 115 height 17
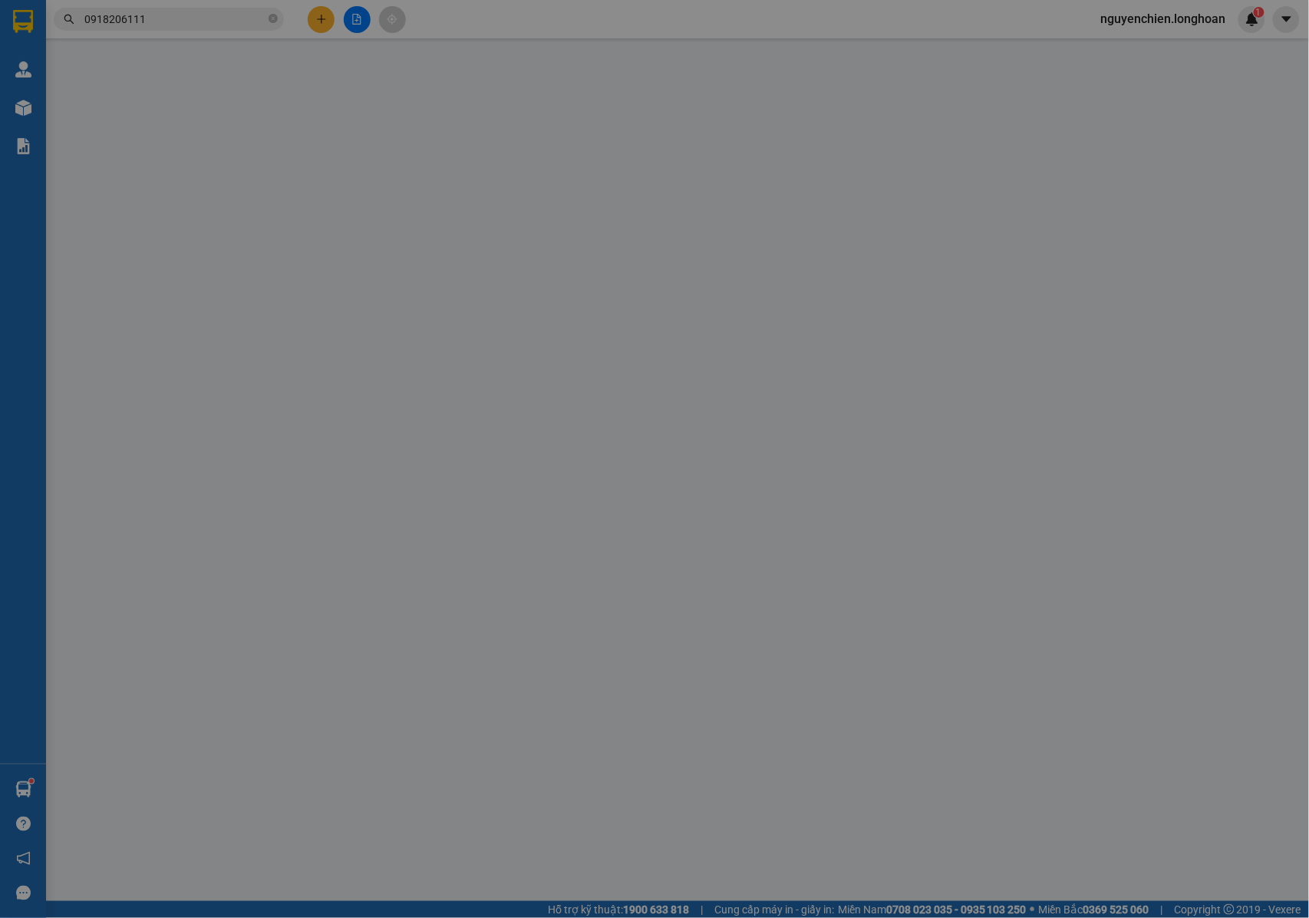
type input "0966636198"
type input "CHỊ HẢO"
type input "0918206111"
type input "ANH [PERSON_NAME]"
checkbox input "true"
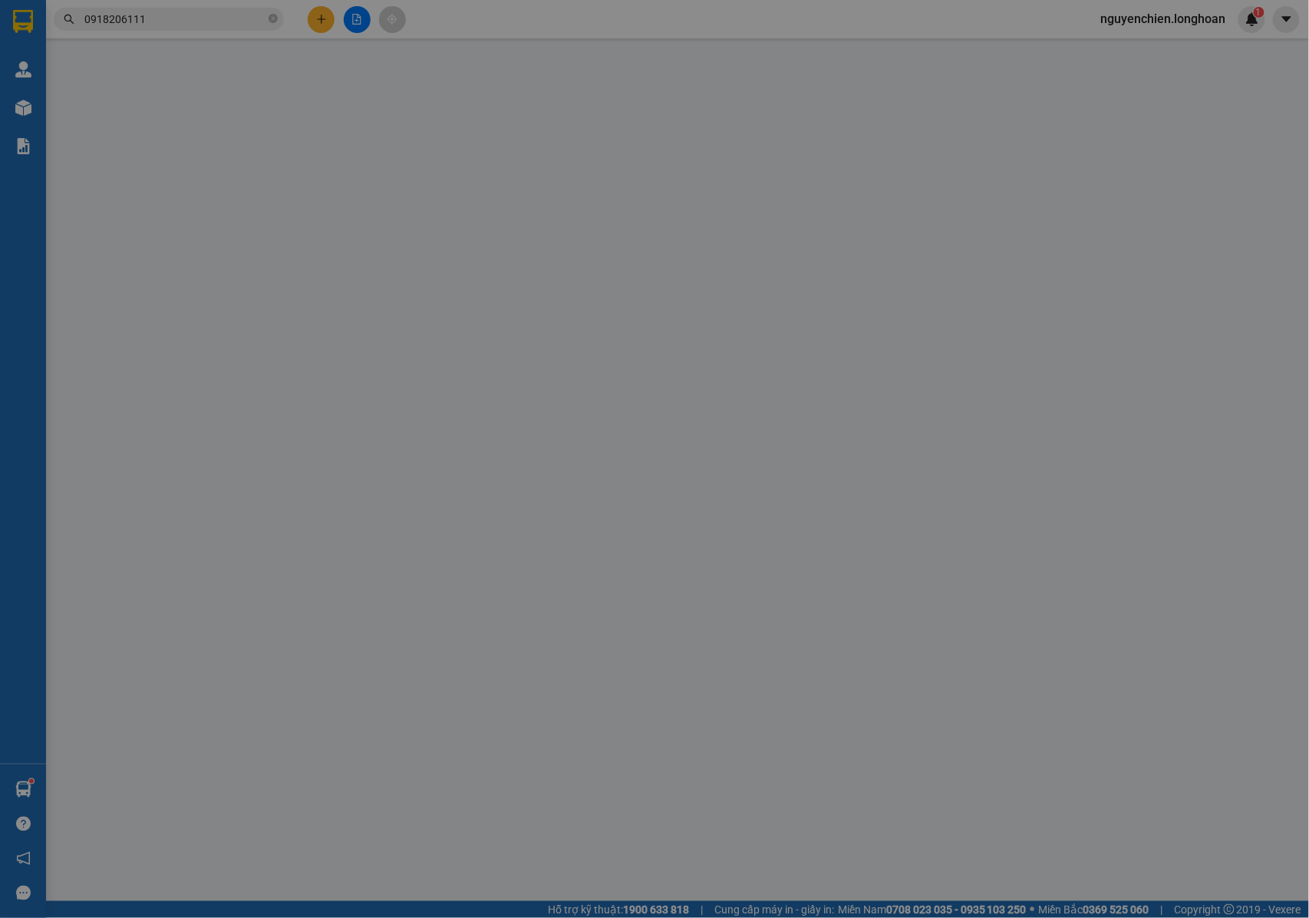
type input "NAM ĐỊNH : xóm quyết phong , [GEOGRAPHIC_DATA] , [GEOGRAPHIC_DATA] , [GEOGRAPHI…"
type input "NHẬN NGUYÊN KIỆN GIAO NGUYÊN KIỆN, HƯ VỠ K ĐỀN"
type input "900.000"
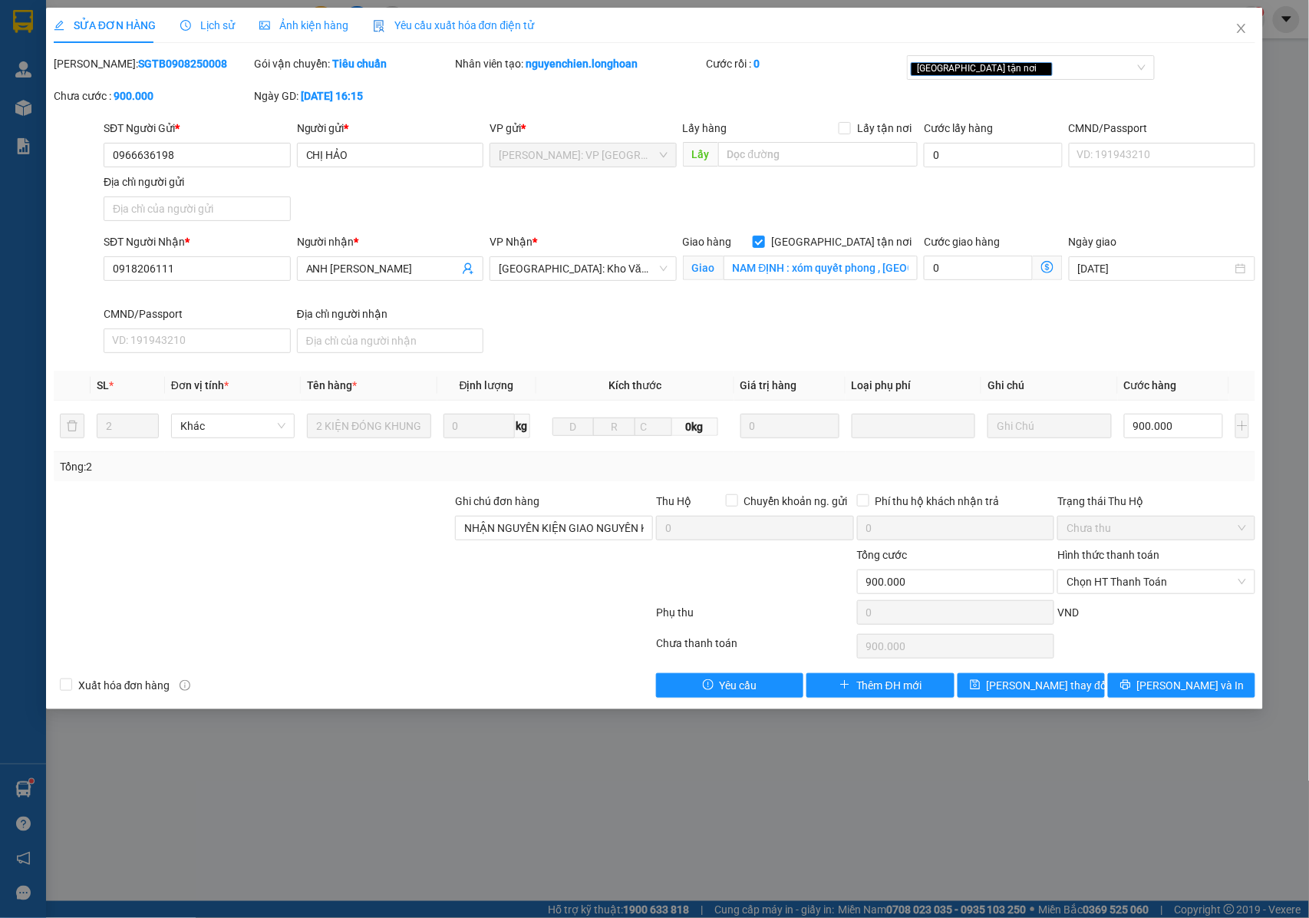
click at [212, 28] on span "Lịch sử" at bounding box center [207, 25] width 54 height 12
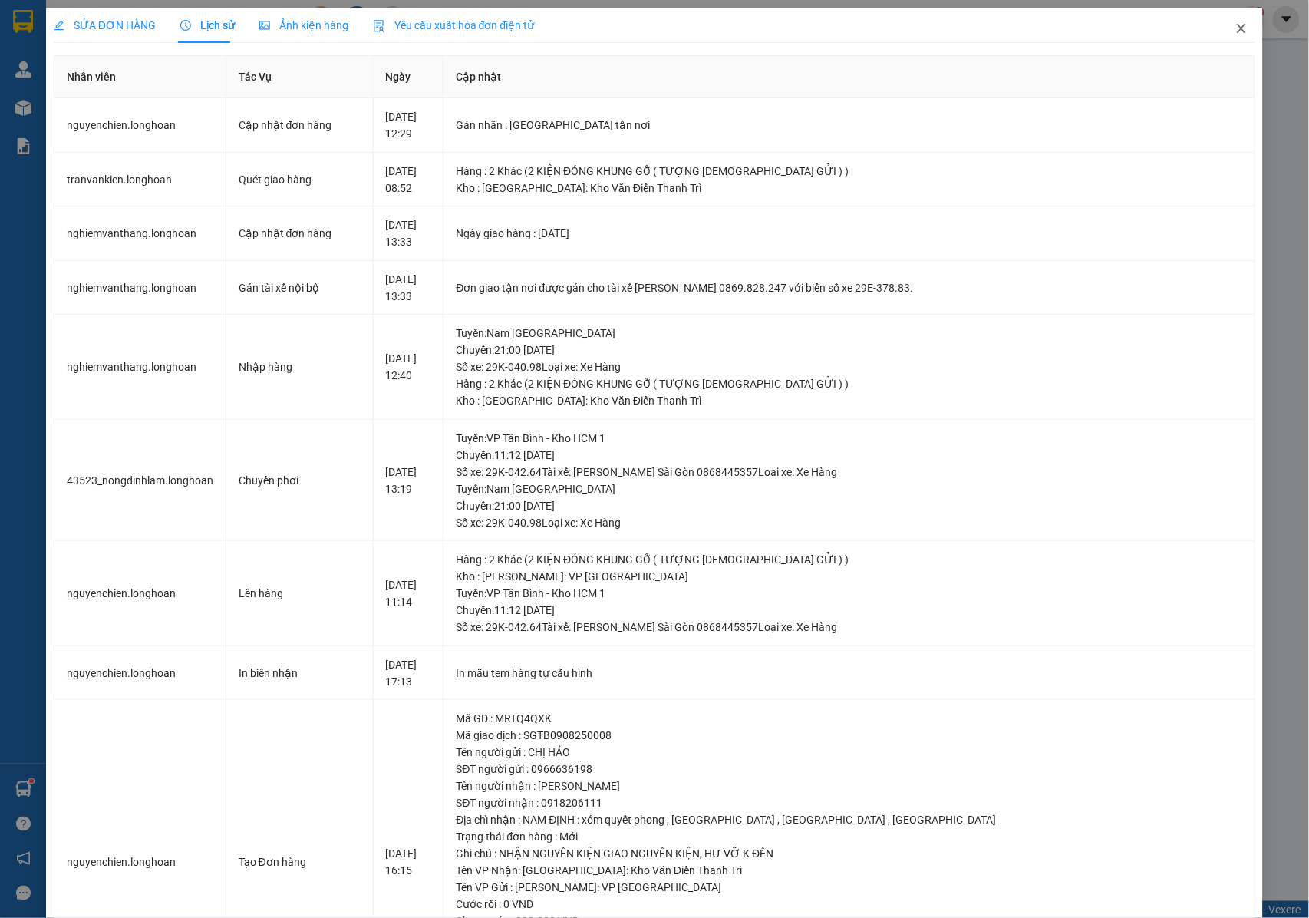
click at [1236, 25] on icon "close" at bounding box center [1242, 28] width 12 height 12
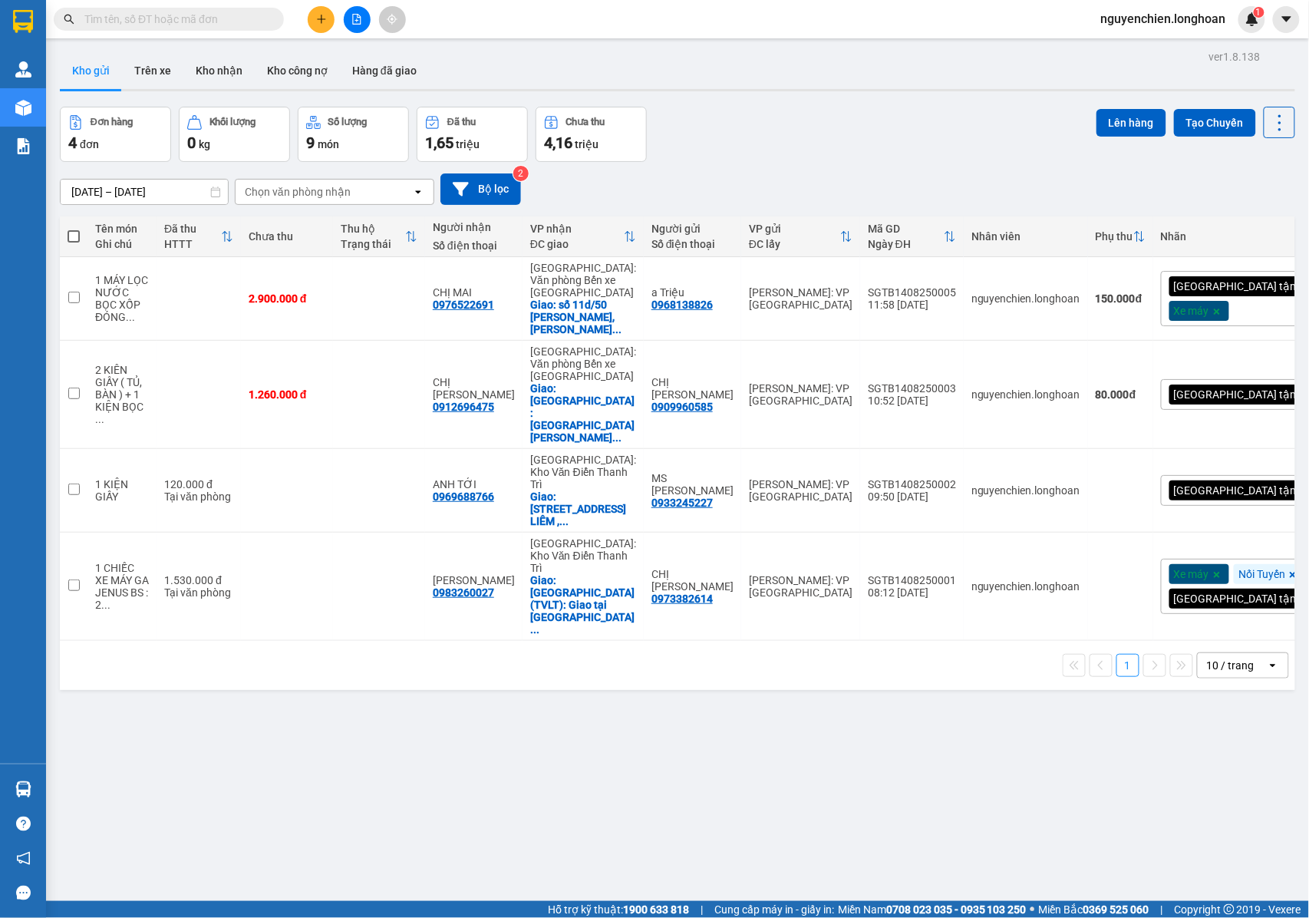
click at [204, 20] on input "text" at bounding box center [174, 19] width 181 height 17
click at [215, 25] on input "text" at bounding box center [174, 19] width 181 height 17
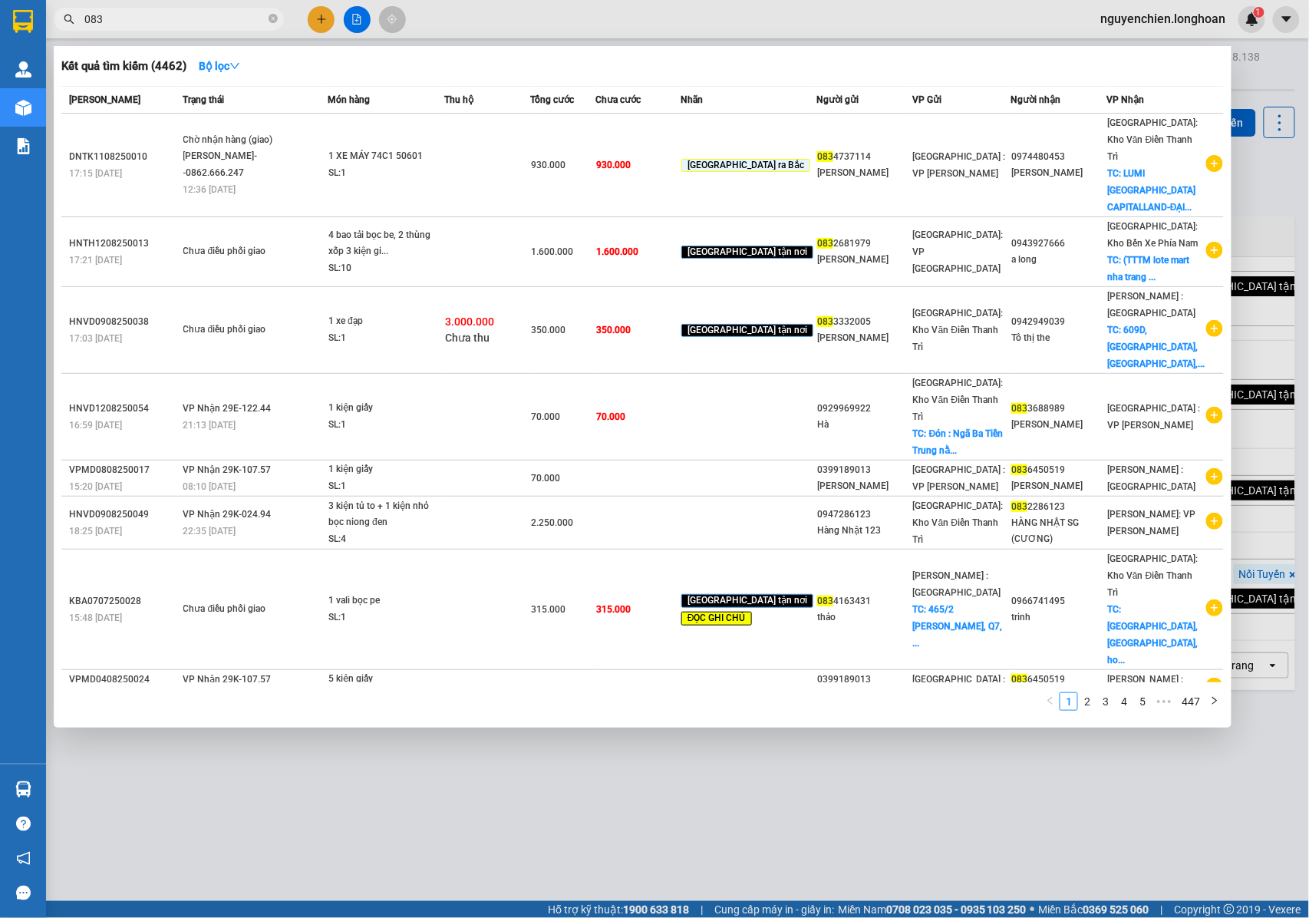
click at [134, 22] on input "083" at bounding box center [174, 19] width 181 height 17
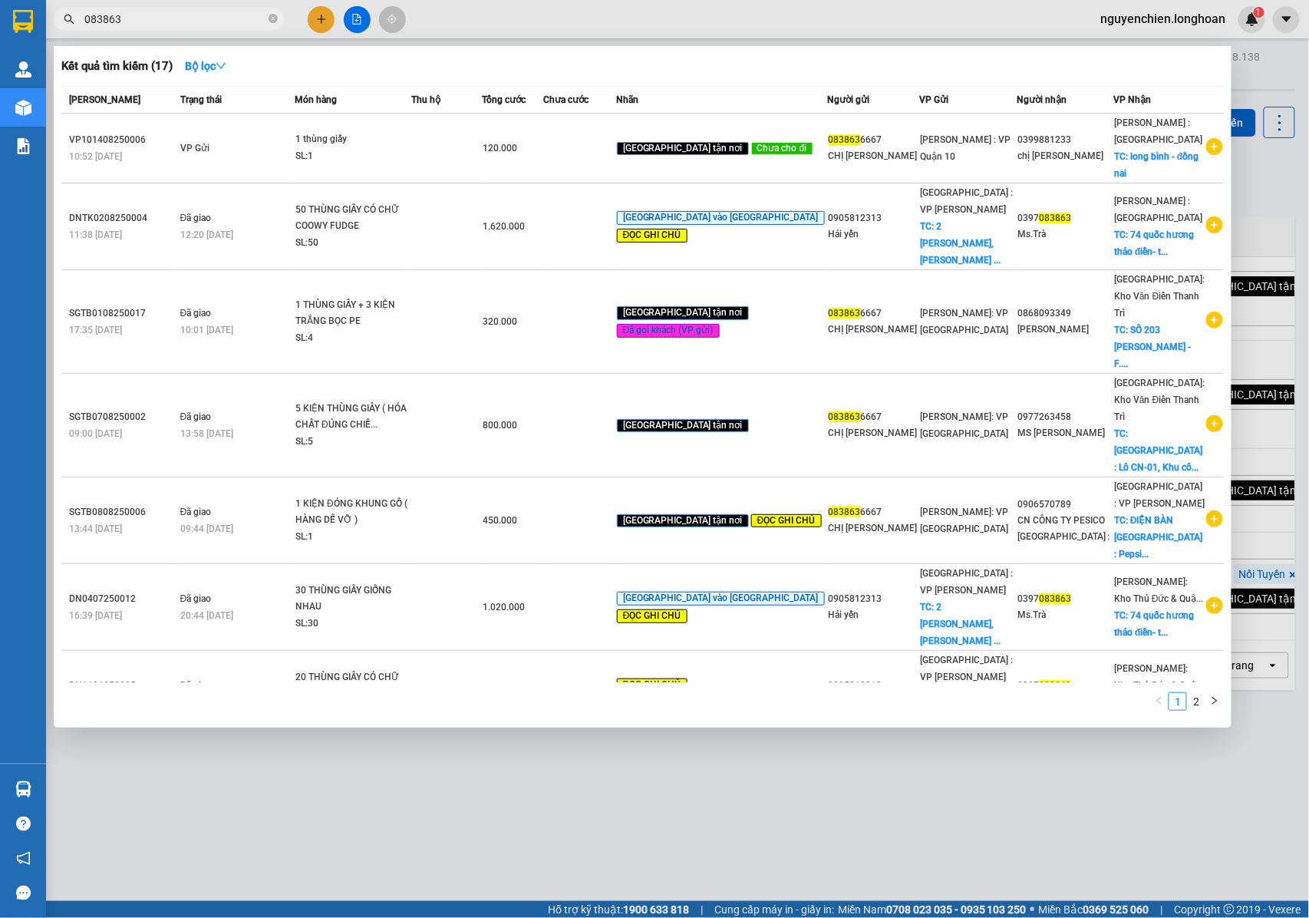
click at [155, 25] on input "083863" at bounding box center [174, 19] width 181 height 17
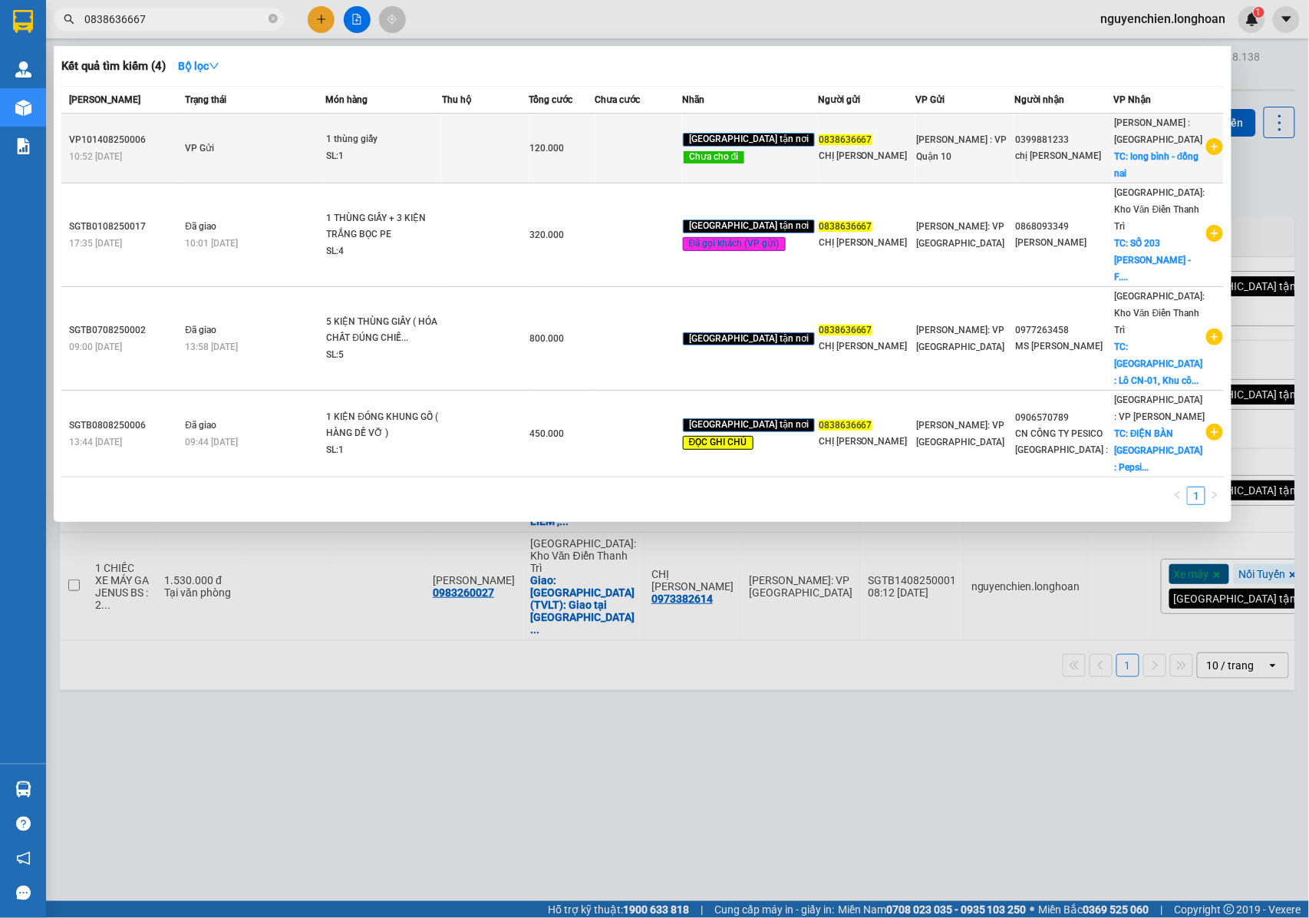
type input "0838636667"
click at [682, 151] on td at bounding box center [639, 149] width 87 height 70
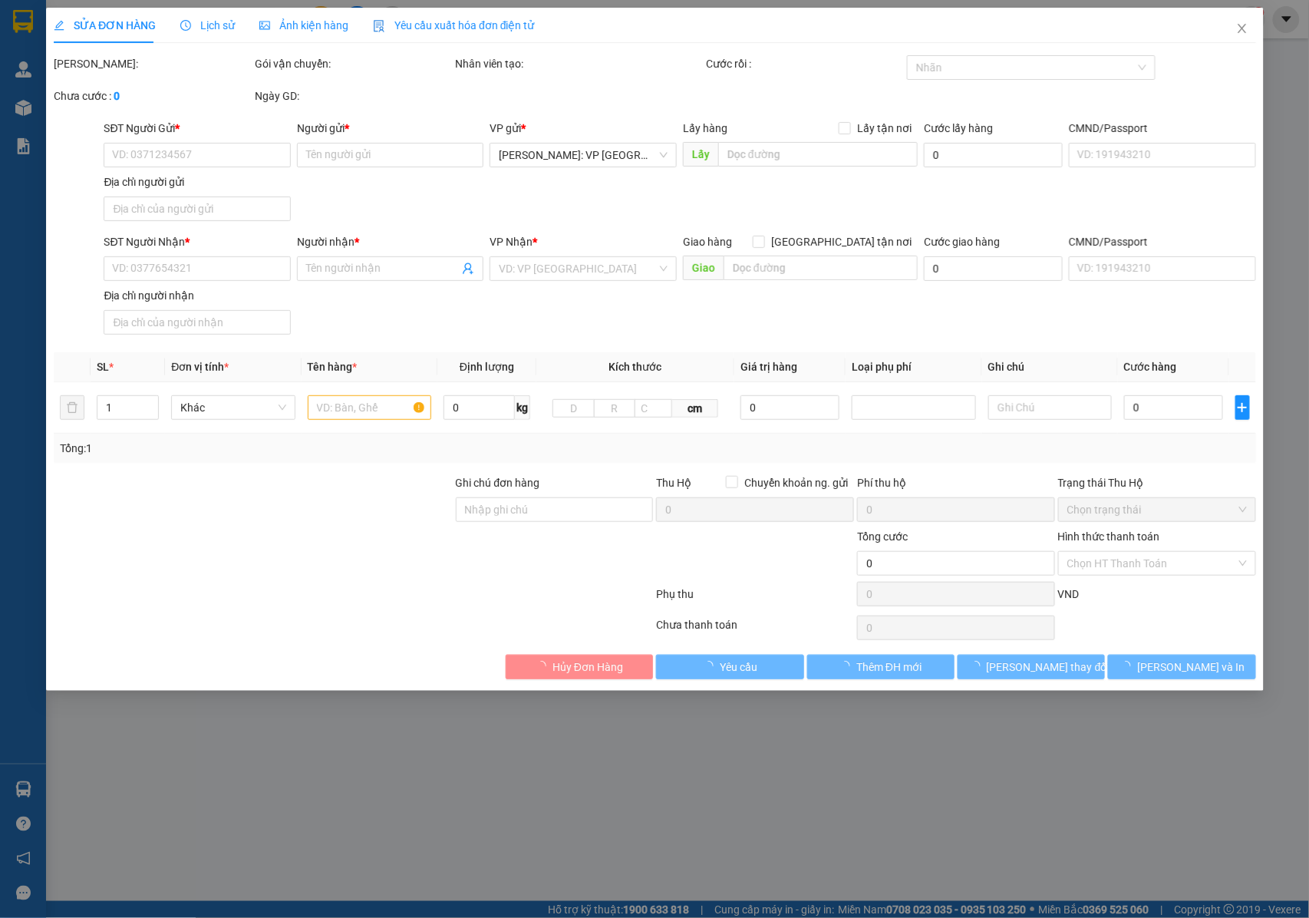
type input "0838636667"
type input "CHỊ LY"
type input "0399881233"
type input "chị hằng"
checkbox input "true"
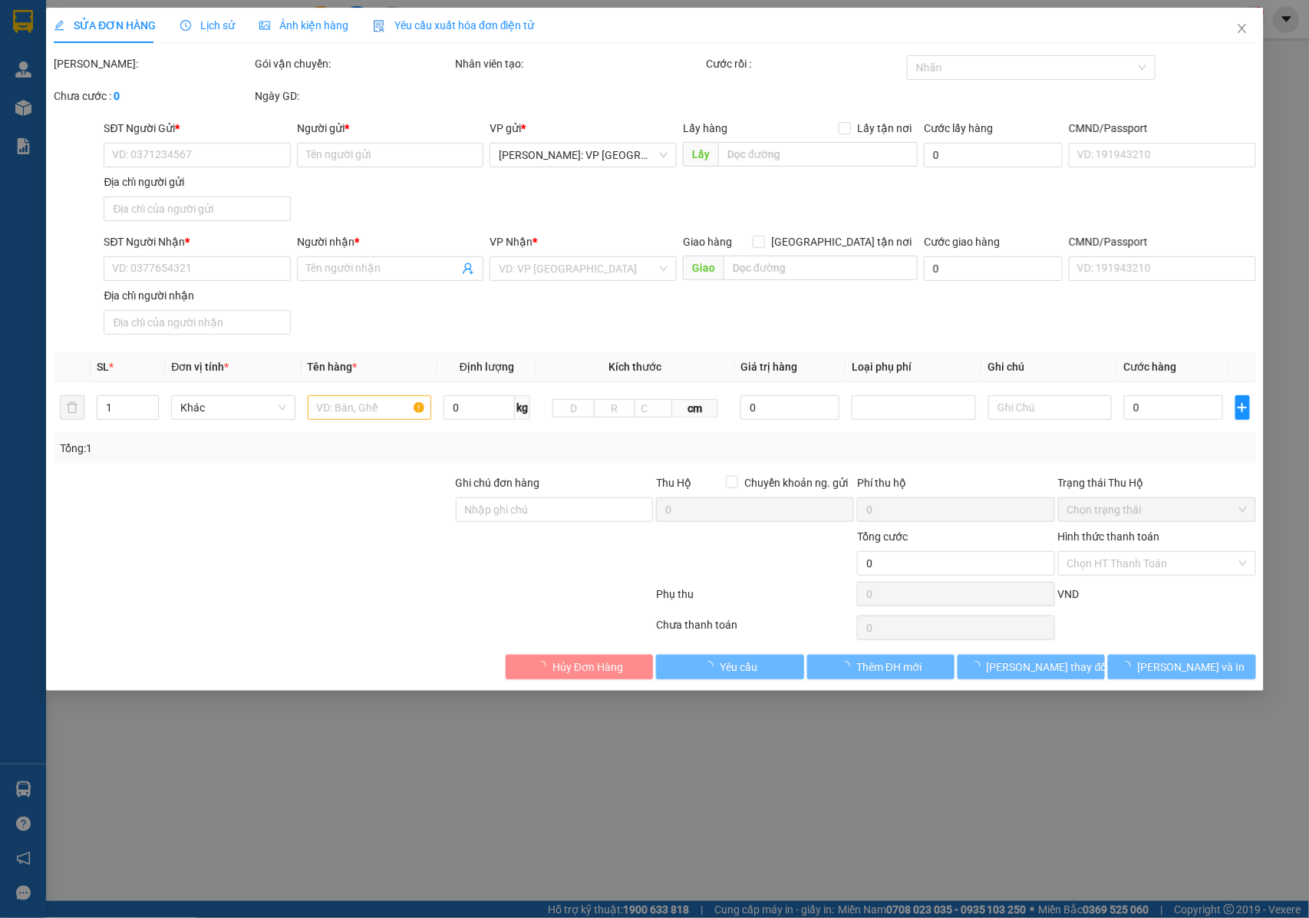
type input "long bình - đồng nai"
type input "hàng k bao bể vỡ hư hỏng"
type input "120.000"
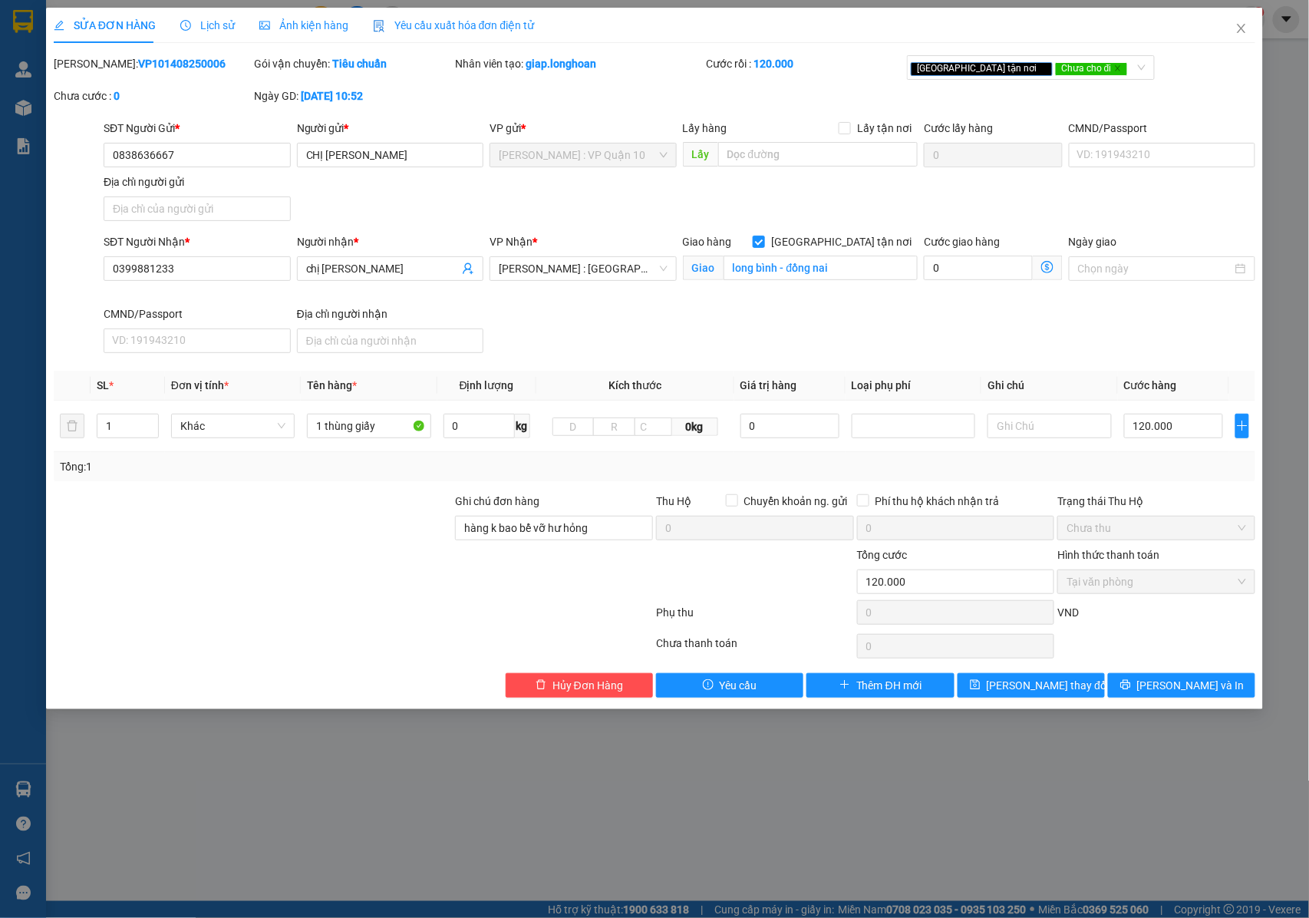
click at [1243, 28] on icon "close" at bounding box center [1242, 28] width 8 height 9
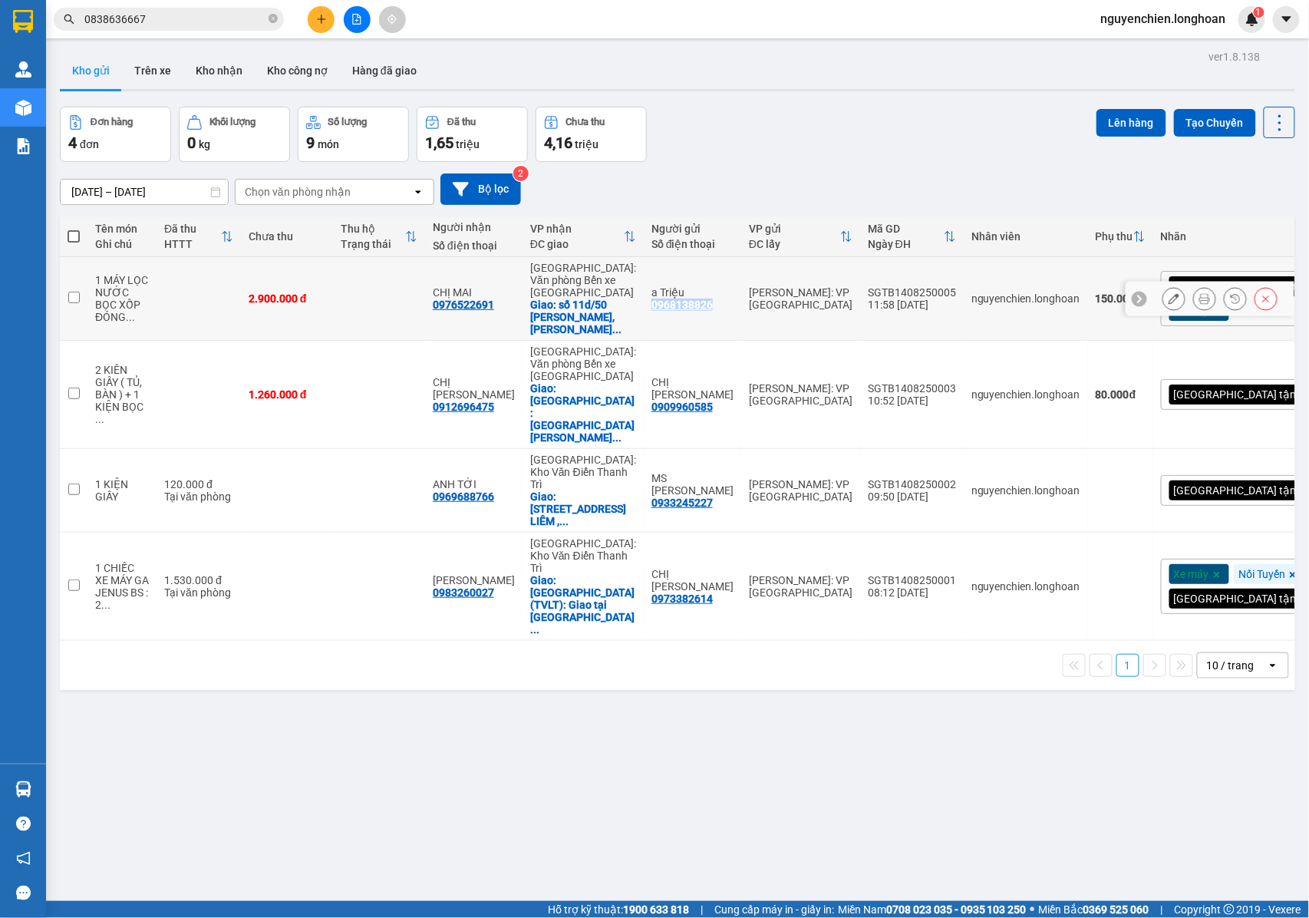
drag, startPoint x: 754, startPoint y: 305, endPoint x: 679, endPoint y: 307, distance: 75.2
click at [677, 307] on td "a Triệu 0968138826" at bounding box center [692, 299] width 97 height 84
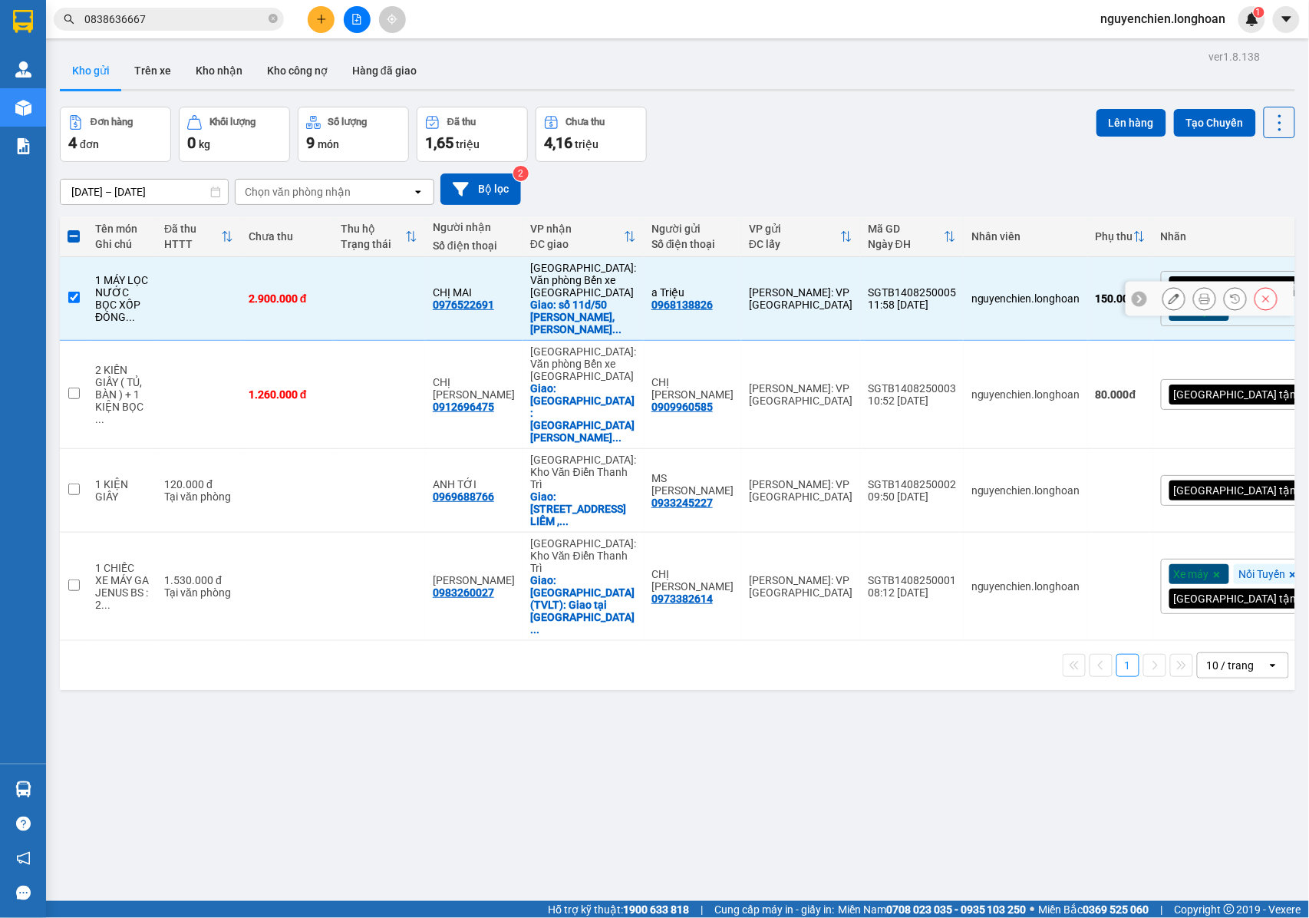
click at [851, 318] on td "[PERSON_NAME]: VP [GEOGRAPHIC_DATA]" at bounding box center [800, 299] width 119 height 84
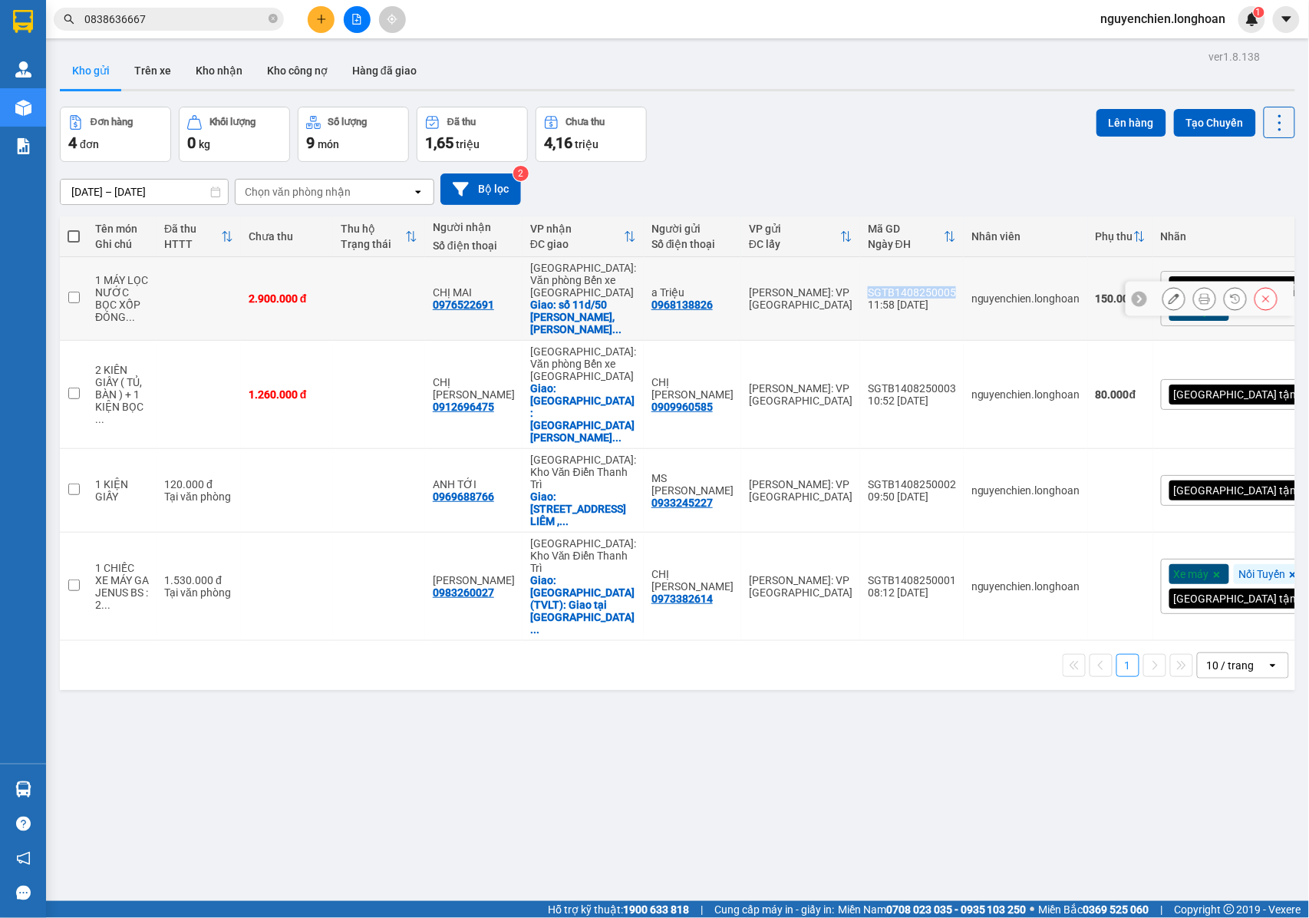
drag, startPoint x: 979, startPoint y: 289, endPoint x: 894, endPoint y: 283, distance: 85.4
click at [894, 283] on td "SGTB1408250005 11:58 14/08" at bounding box center [912, 299] width 104 height 84
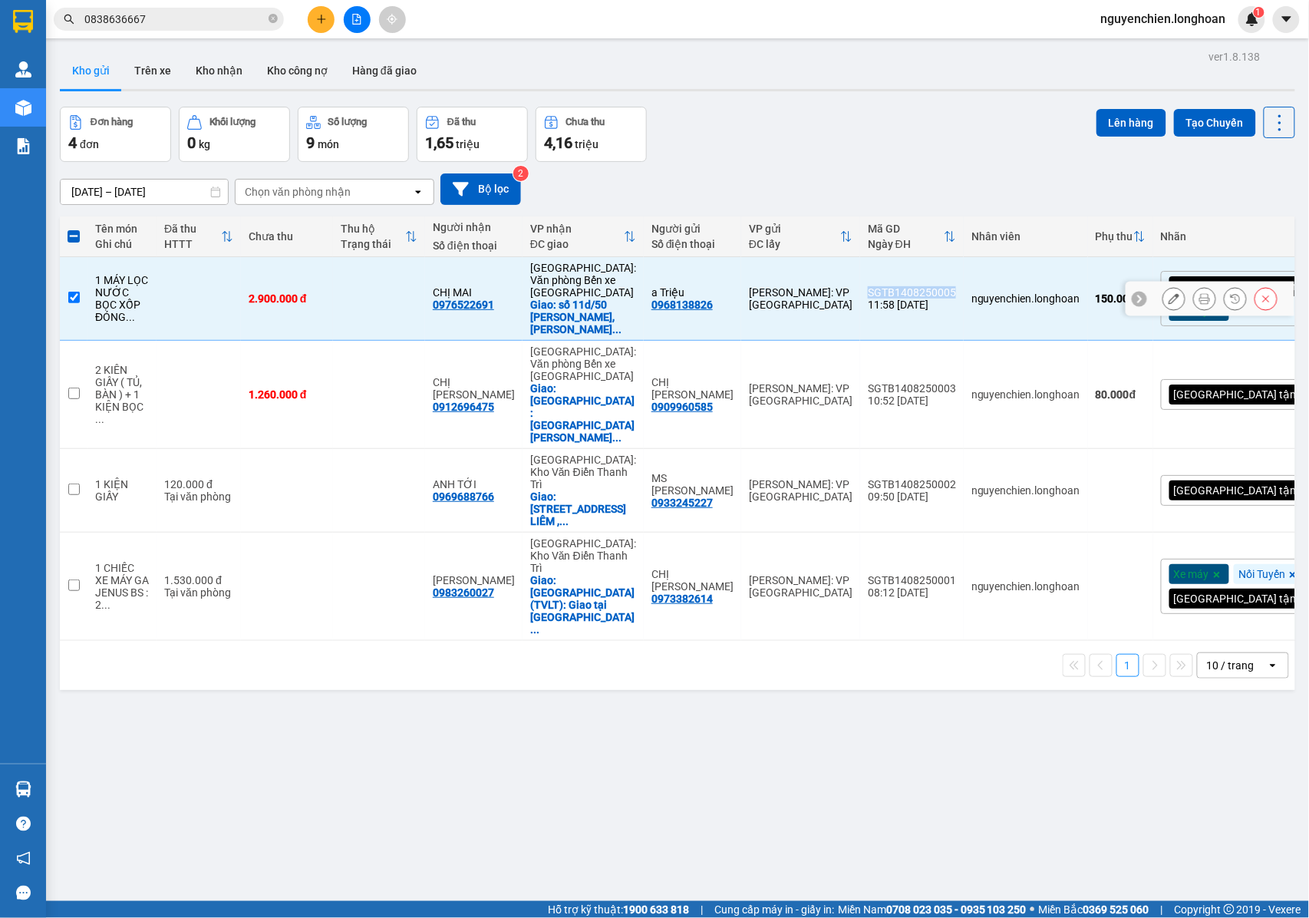
copy div "SGTB1408250005"
drag, startPoint x: 74, startPoint y: 290, endPoint x: 273, endPoint y: 381, distance: 218.8
click at [74, 292] on input "checkbox" at bounding box center [74, 298] width 12 height 12
checkbox input "false"
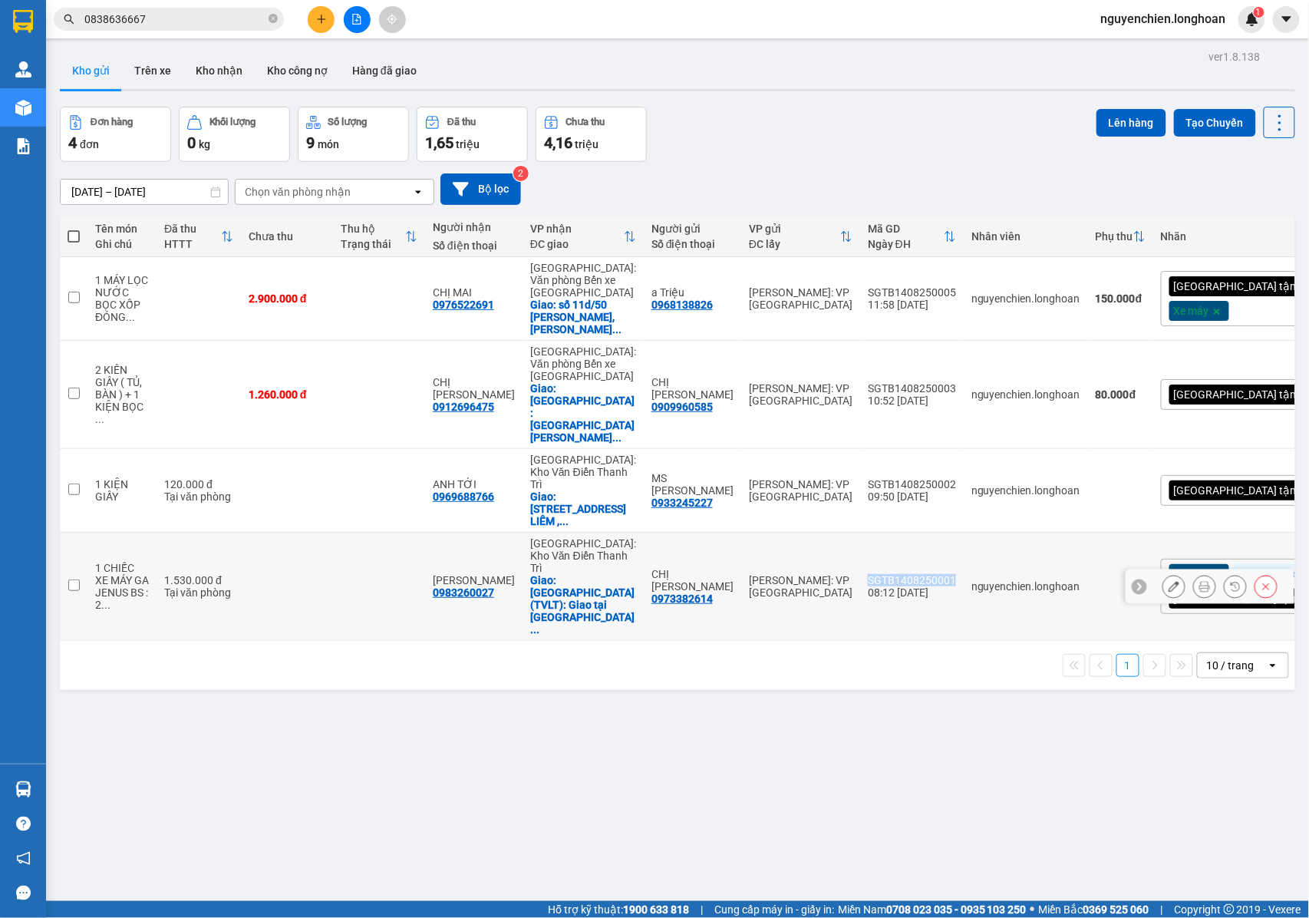
drag, startPoint x: 976, startPoint y: 501, endPoint x: 894, endPoint y: 501, distance: 82.1
click at [894, 533] on td "SGTB1408250001 08:12 14/08" at bounding box center [912, 587] width 104 height 108
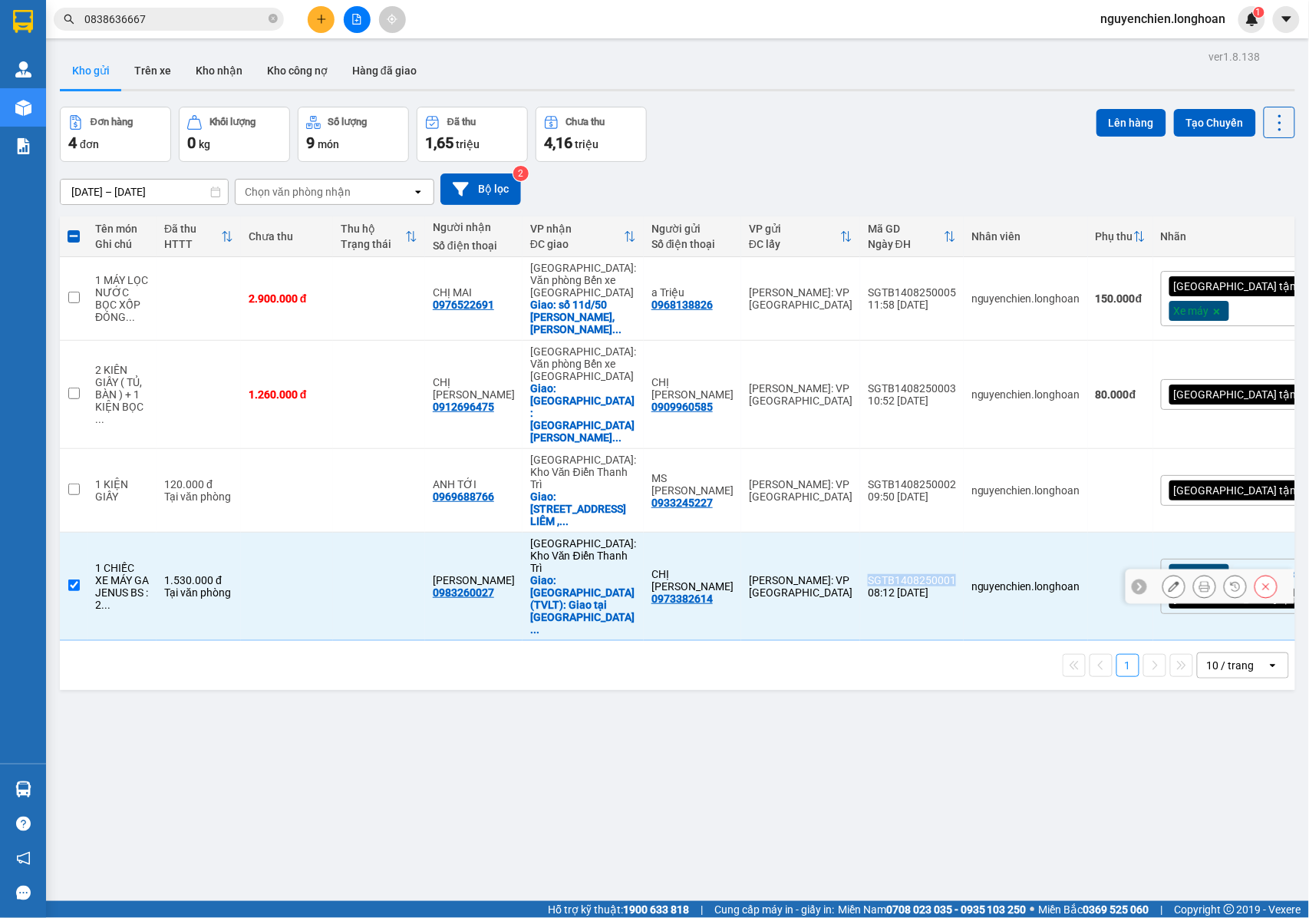
copy div "SGTB1408250001"
click at [62, 533] on td at bounding box center [74, 587] width 28 height 108
checkbox input "false"
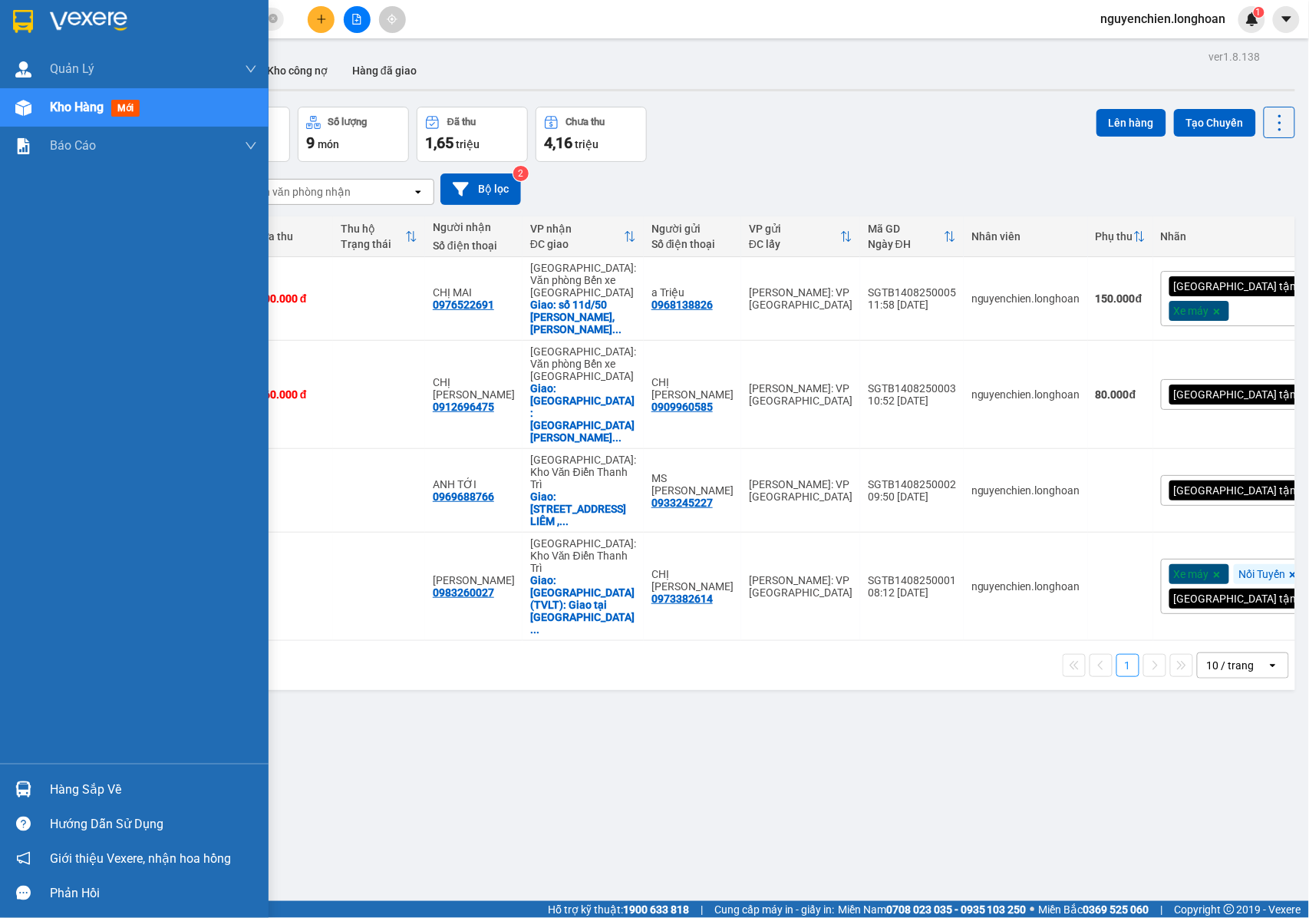
click at [25, 105] on img at bounding box center [23, 108] width 16 height 16
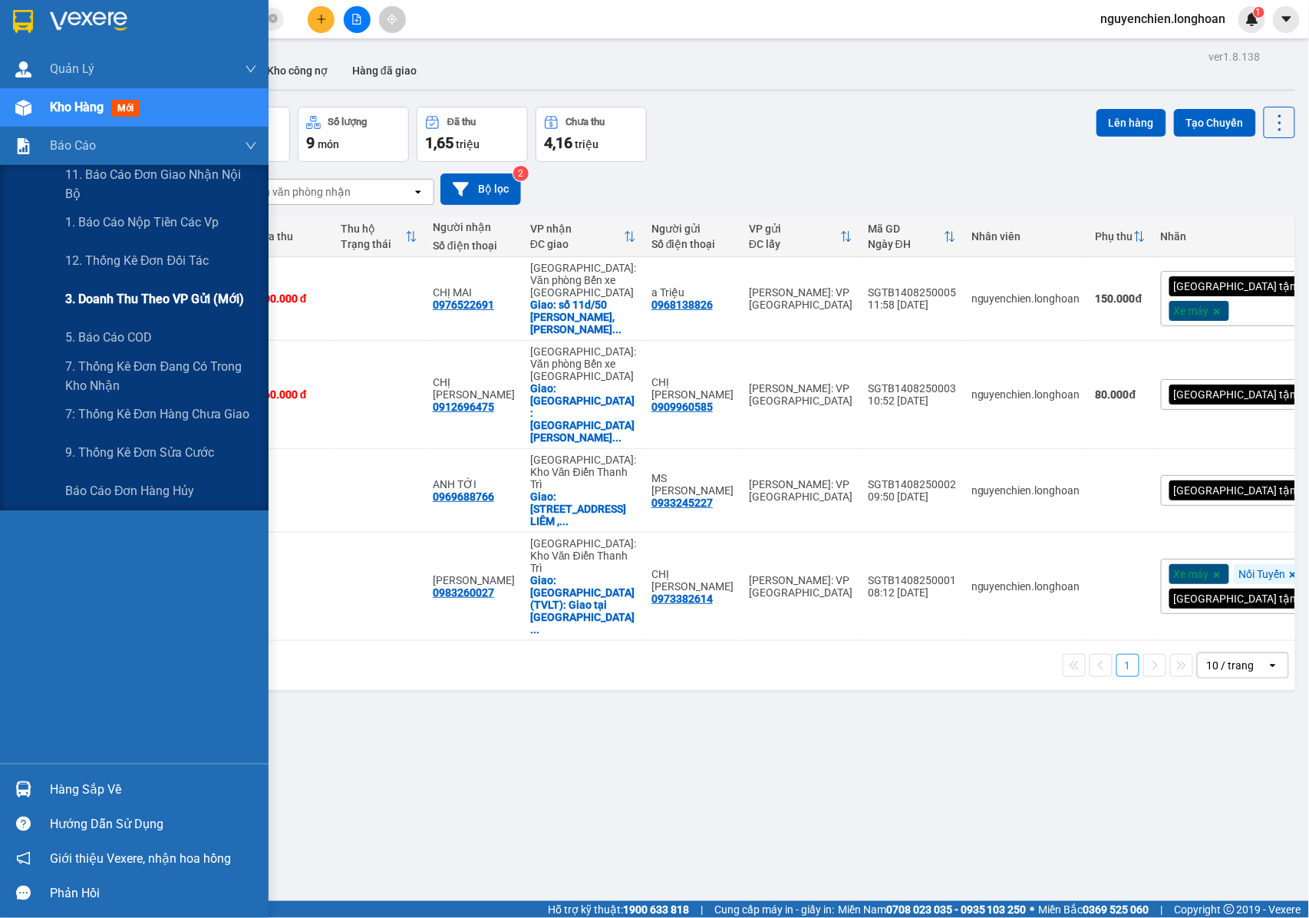
click at [111, 298] on span "3. Doanh Thu theo VP Gửi (mới)" at bounding box center [154, 298] width 179 height 19
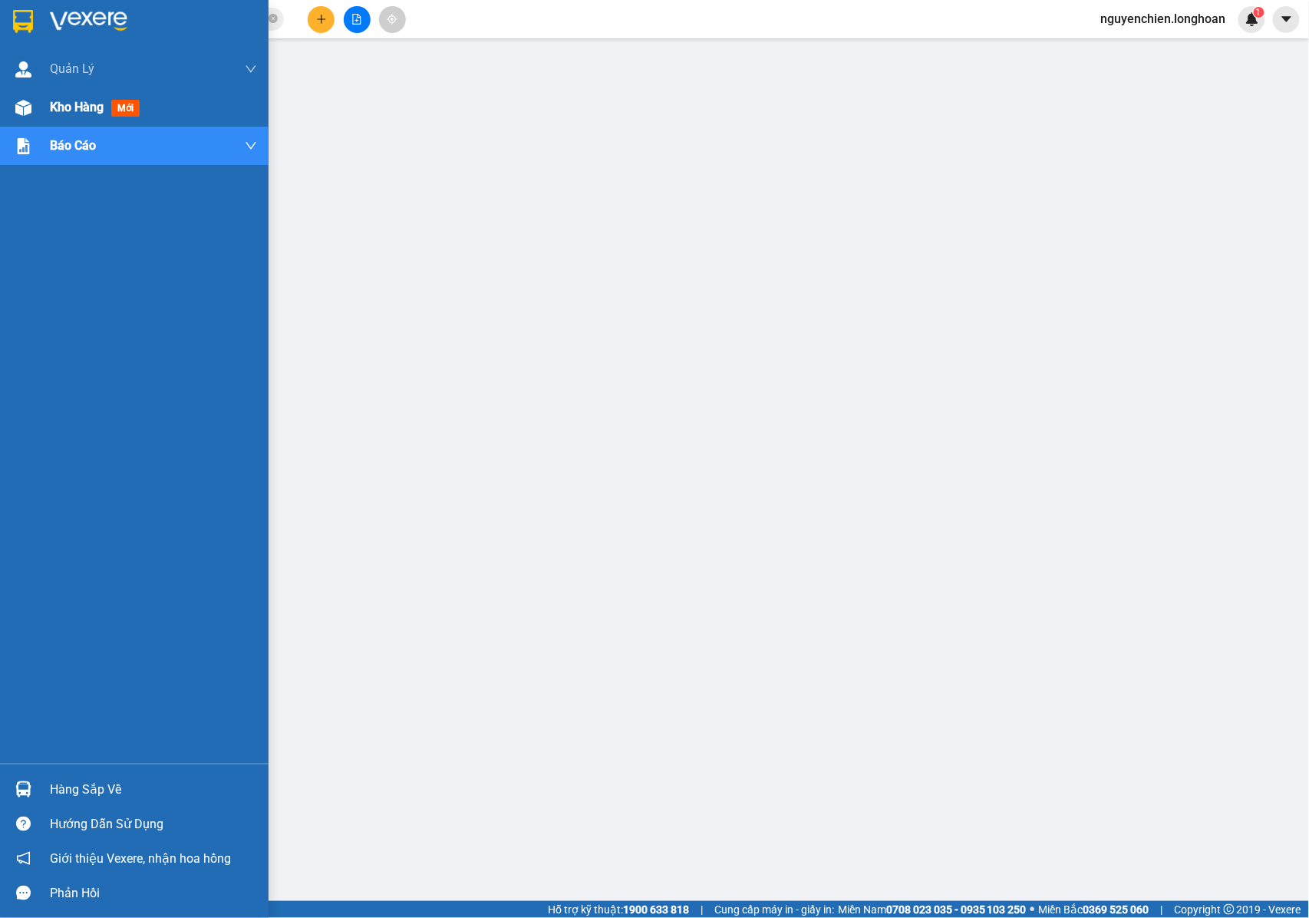
click at [19, 109] on img at bounding box center [23, 108] width 16 height 16
